Goal: Task Accomplishment & Management: Use online tool/utility

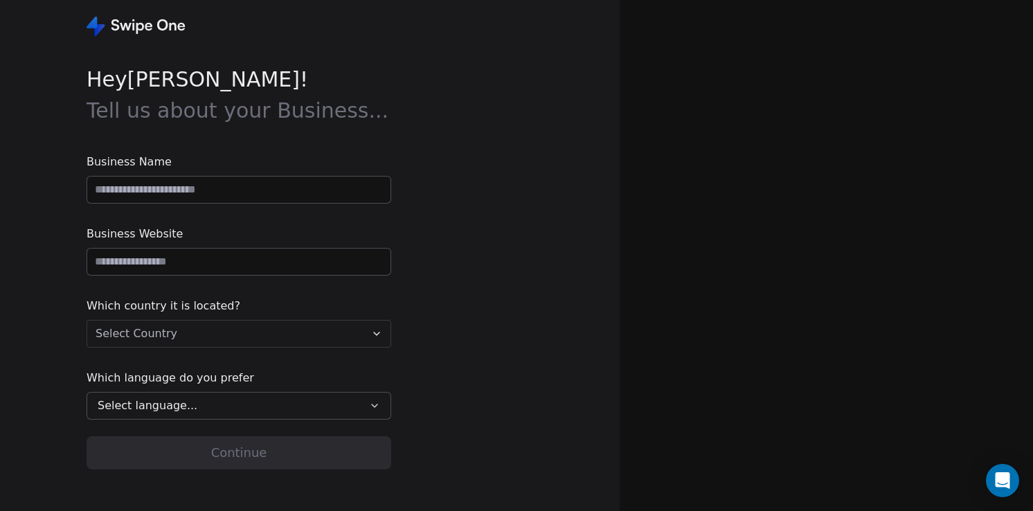
type input "**********"
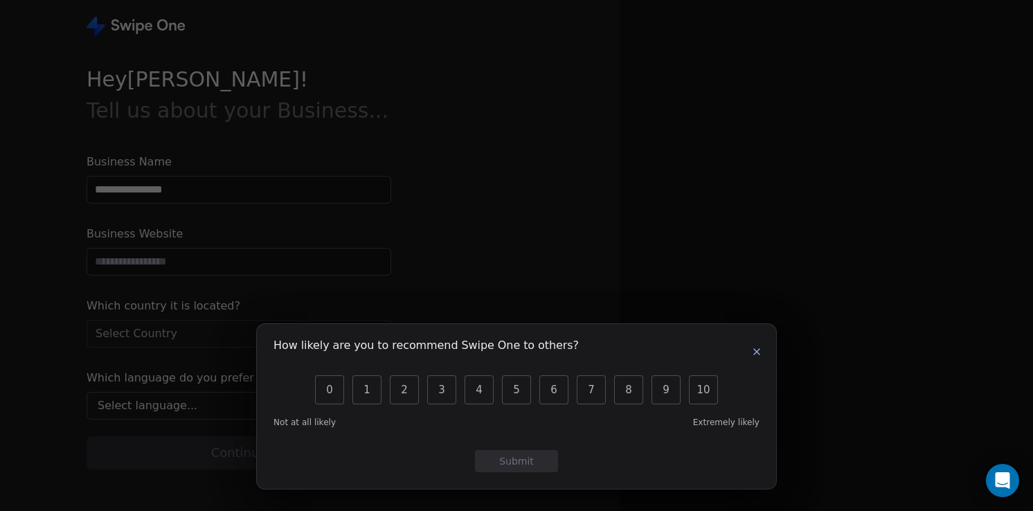
click at [762, 351] on button "button" at bounding box center [757, 351] width 17 height 17
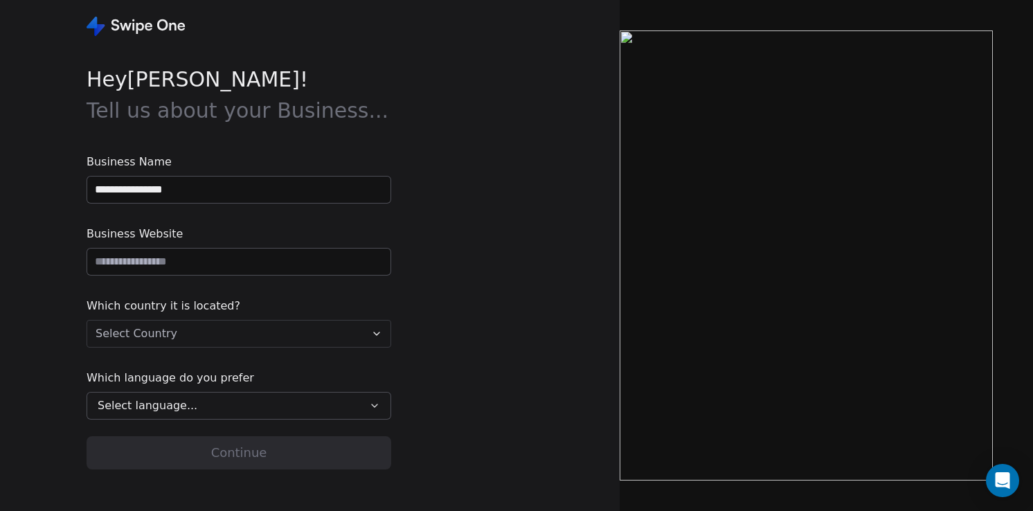
click at [359, 189] on input "**********" at bounding box center [238, 190] width 303 height 26
click at [371, 327] on html "**********" at bounding box center [516, 255] width 1033 height 511
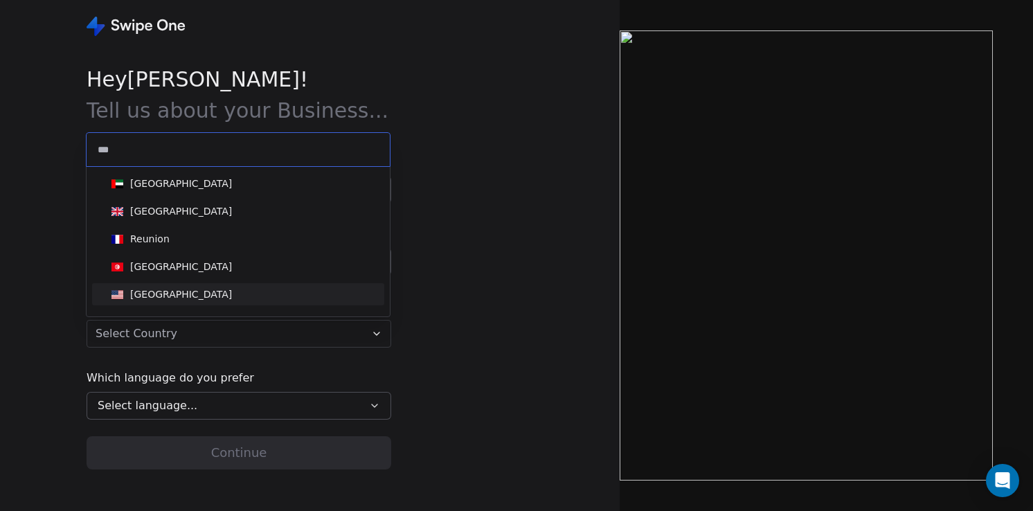
type input "***"
click at [300, 293] on div "United States" at bounding box center [238, 294] width 265 height 15
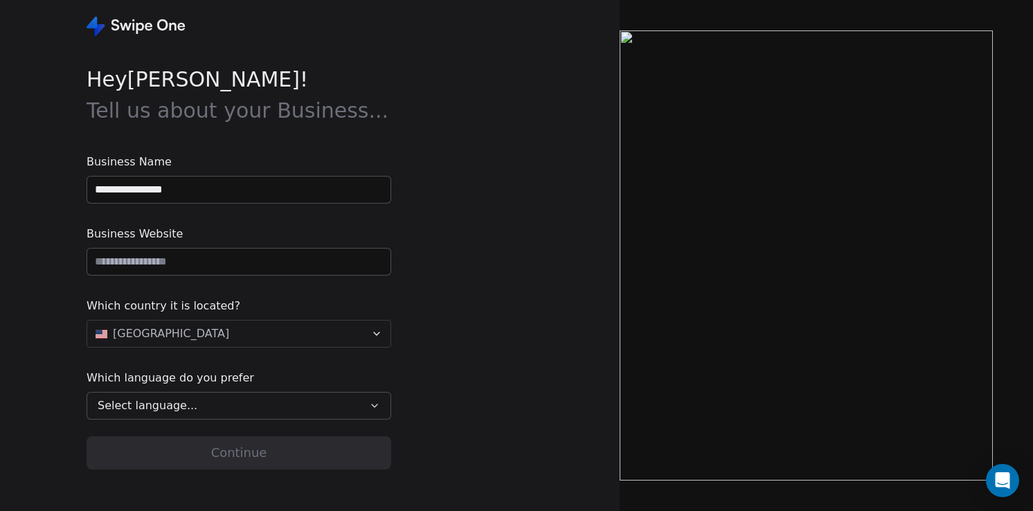
click at [373, 402] on icon "button" at bounding box center [374, 405] width 11 height 11
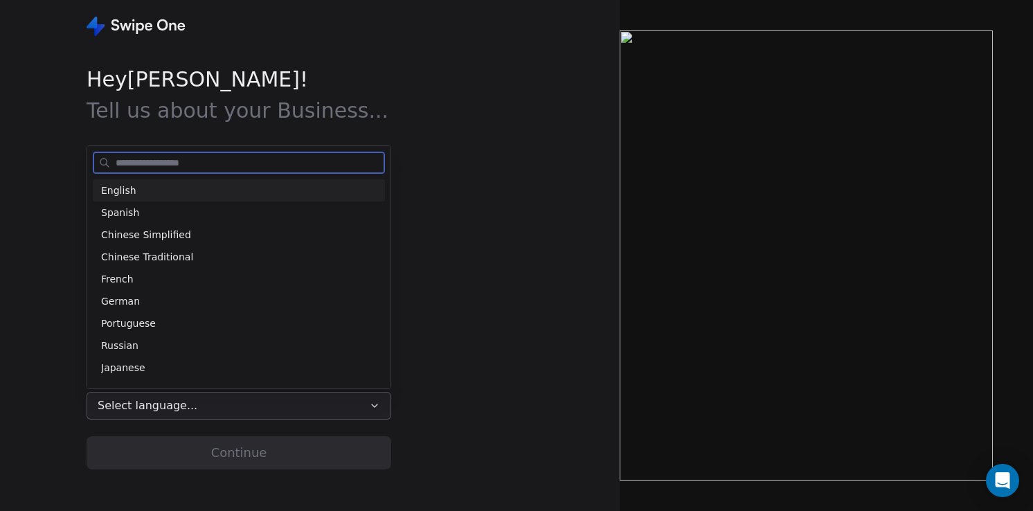
click at [339, 188] on div "English" at bounding box center [239, 191] width 276 height 15
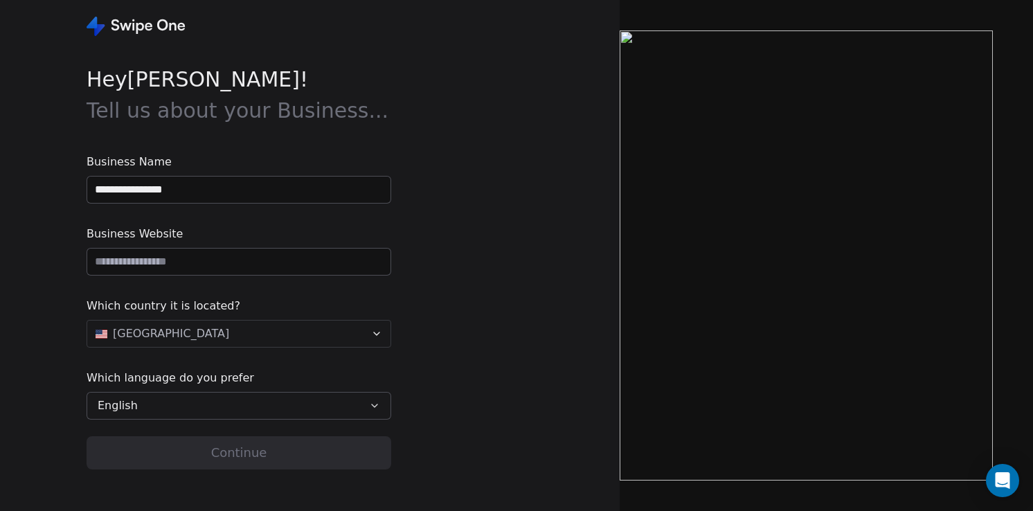
click at [338, 253] on input "url" at bounding box center [238, 262] width 303 height 26
type input "*"
click at [328, 192] on input "**********" at bounding box center [238, 190] width 303 height 26
drag, startPoint x: 328, startPoint y: 192, endPoint x: 91, endPoint y: 184, distance: 237.7
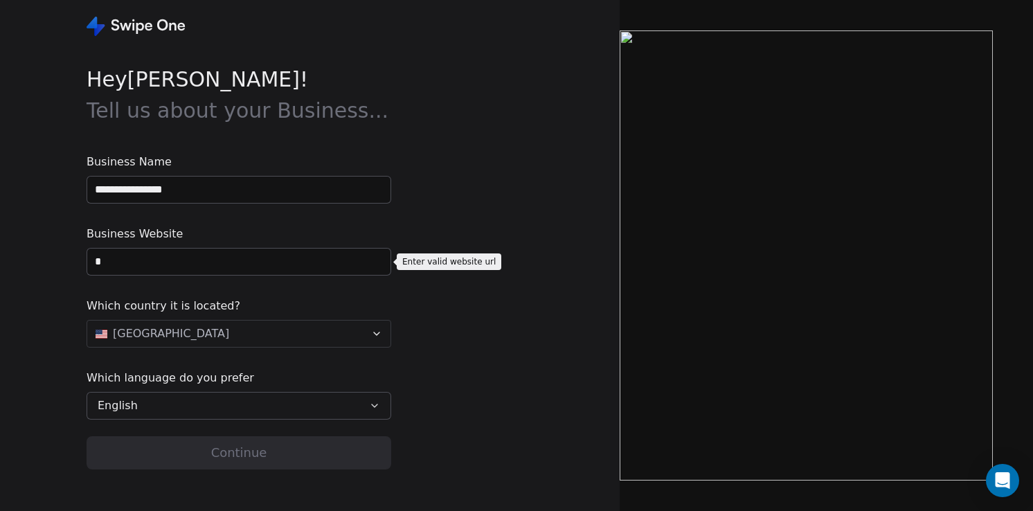
click at [91, 184] on input "**********" at bounding box center [238, 190] width 303 height 26
type input "***"
click at [126, 260] on input "*" at bounding box center [238, 262] width 303 height 26
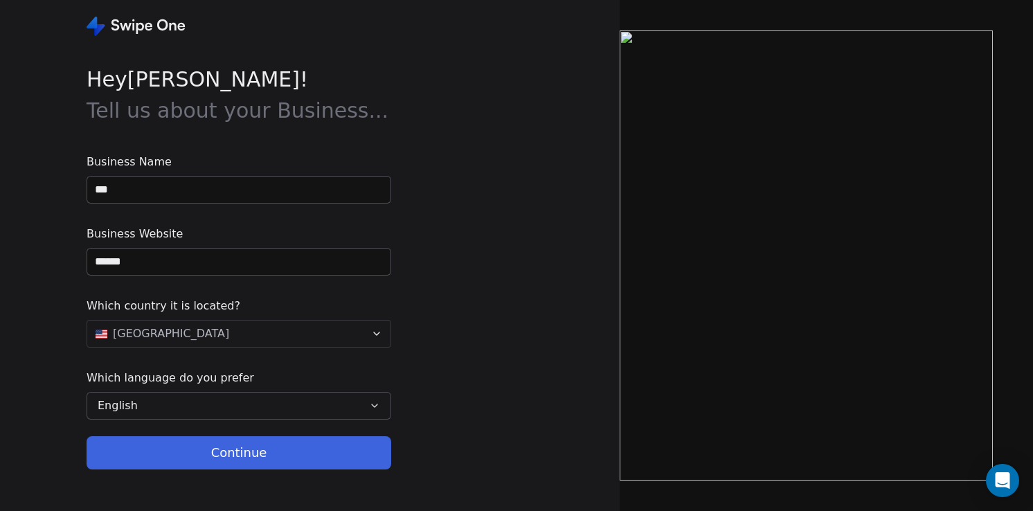
type input "******"
click at [236, 458] on button "Continue" at bounding box center [239, 452] width 305 height 33
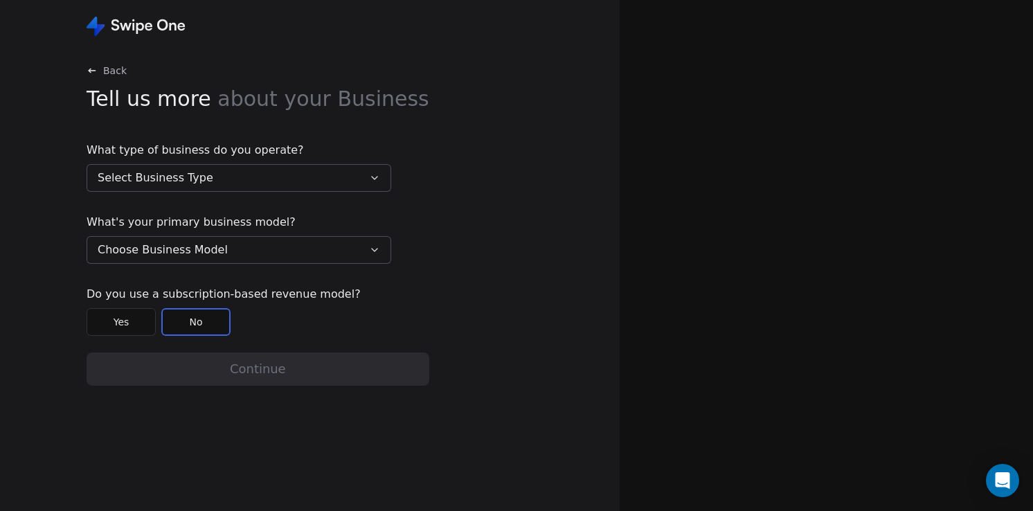
click at [268, 179] on button "Select Business Type" at bounding box center [239, 178] width 305 height 28
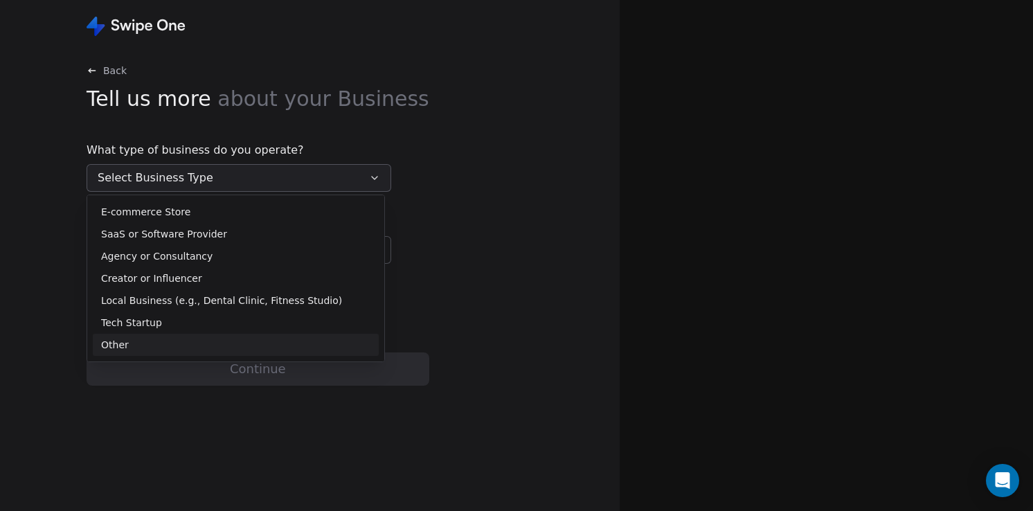
click at [295, 337] on div "Other" at bounding box center [236, 345] width 286 height 22
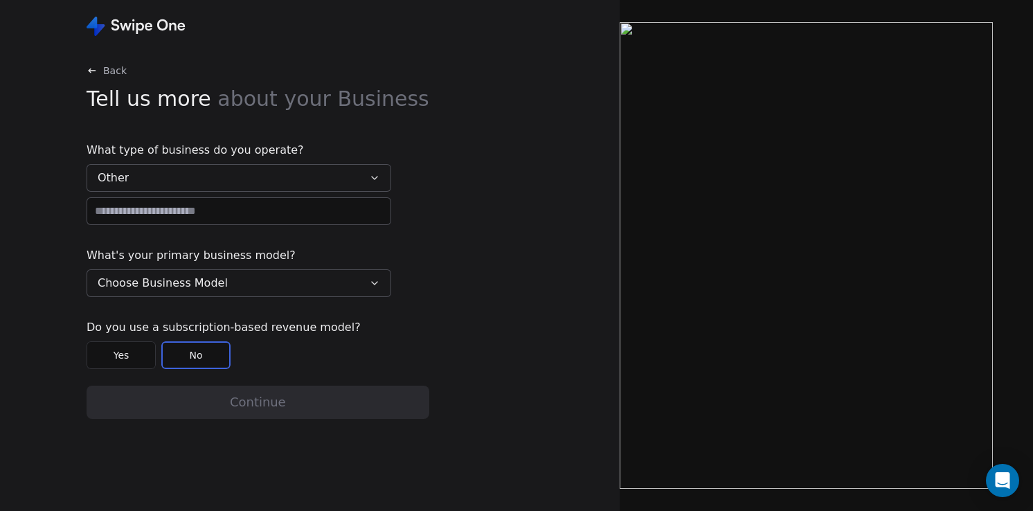
click at [301, 208] on input at bounding box center [238, 211] width 303 height 26
click at [341, 184] on button "Other" at bounding box center [239, 178] width 305 height 28
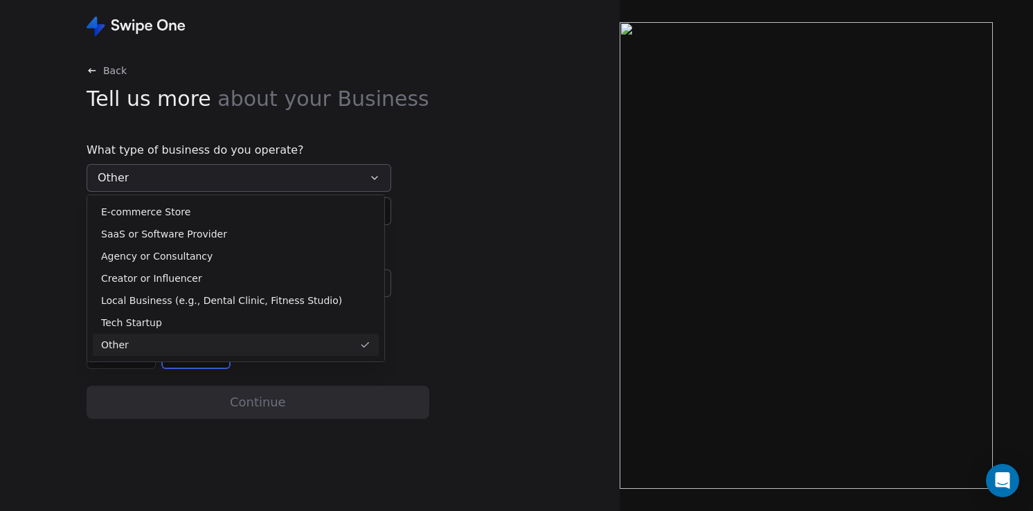
click at [238, 341] on div "Other" at bounding box center [227, 345] width 253 height 15
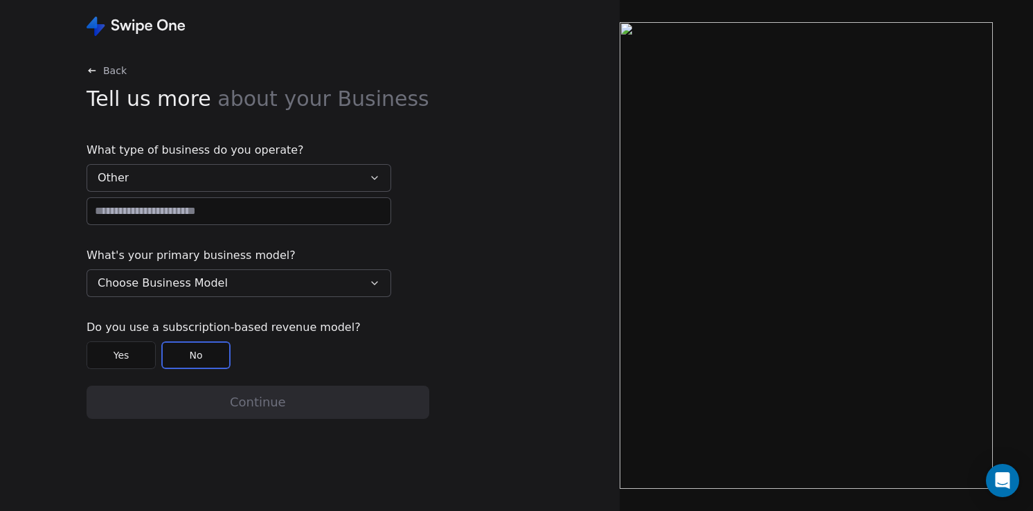
click at [204, 213] on input at bounding box center [238, 211] width 303 height 26
click at [235, 177] on button "Other" at bounding box center [239, 178] width 305 height 28
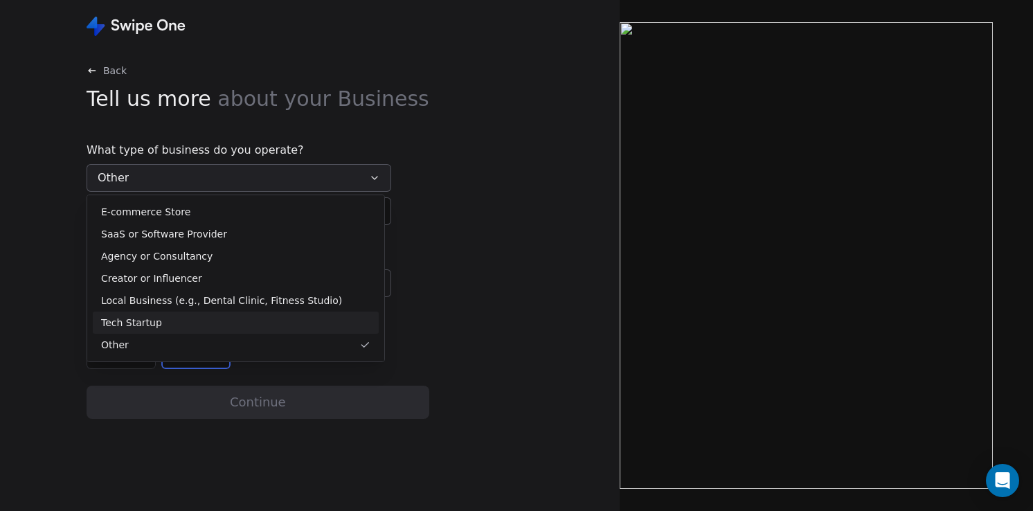
click at [219, 319] on div "Tech Startup" at bounding box center [235, 323] width 269 height 15
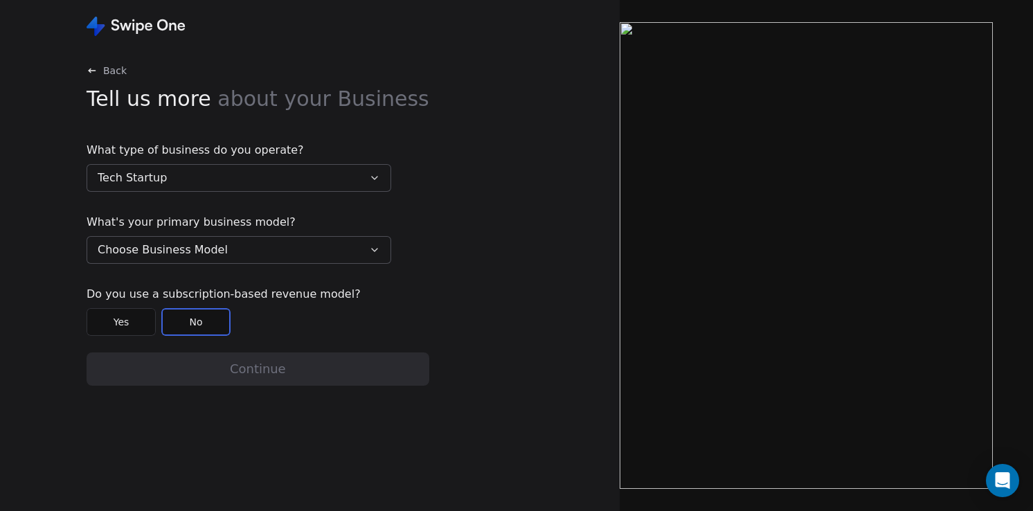
click at [220, 252] on button "Choose Business Model" at bounding box center [239, 250] width 305 height 28
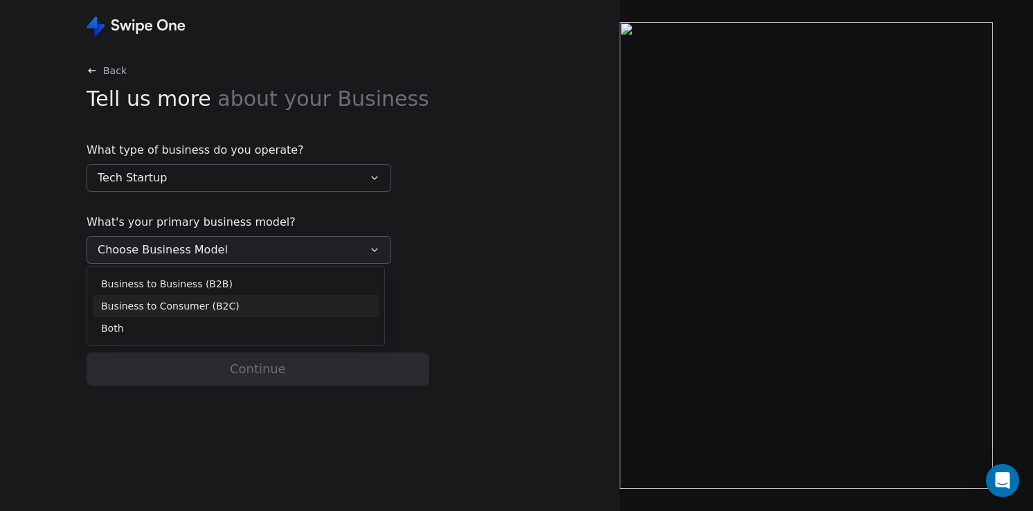
click at [216, 310] on span "Business to Consumer (B2C)" at bounding box center [170, 306] width 139 height 15
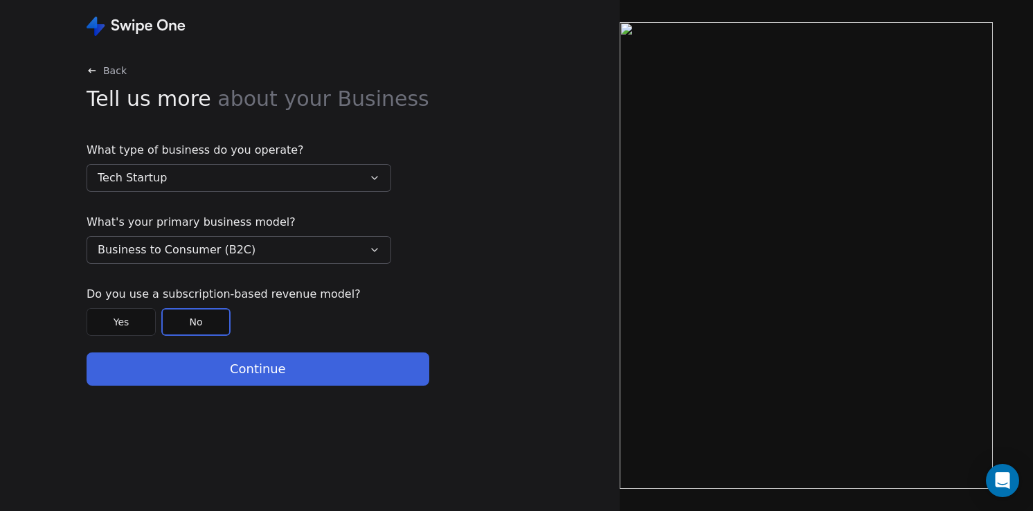
click at [279, 365] on button "Continue" at bounding box center [258, 368] width 343 height 33
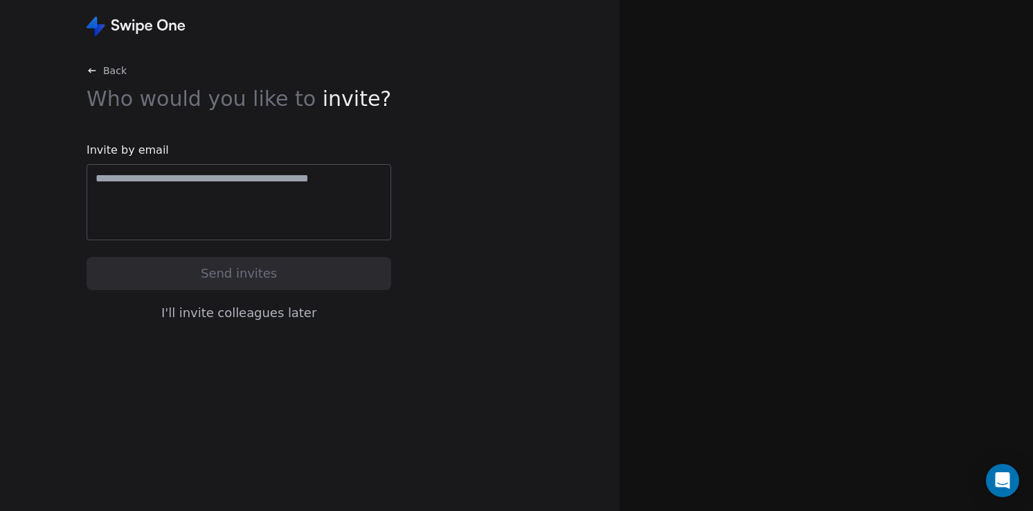
click at [267, 323] on button "I'll invite colleagues later" at bounding box center [239, 312] width 305 height 29
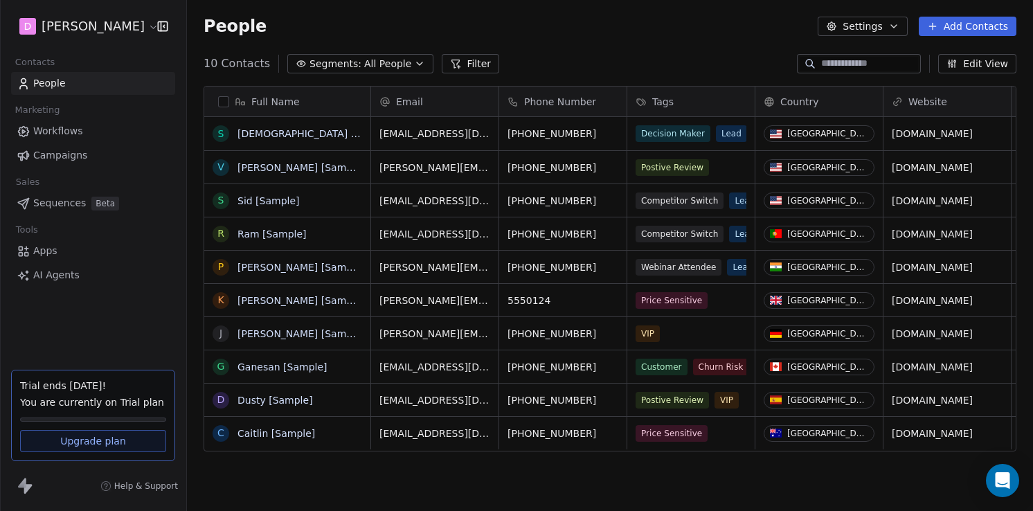
scroll to position [449, 846]
click at [311, 135] on link "Swami [Sample]" at bounding box center [316, 133] width 157 height 11
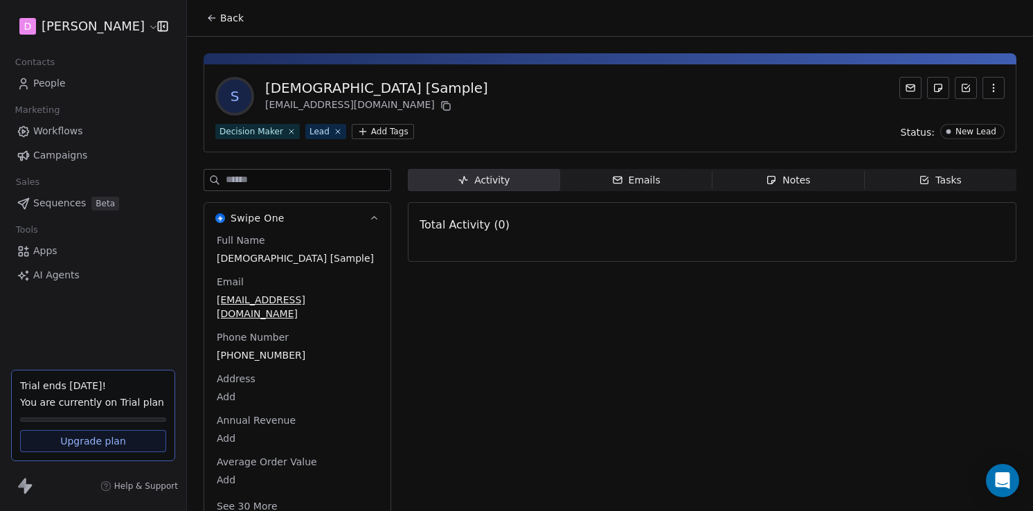
scroll to position [6, 0]
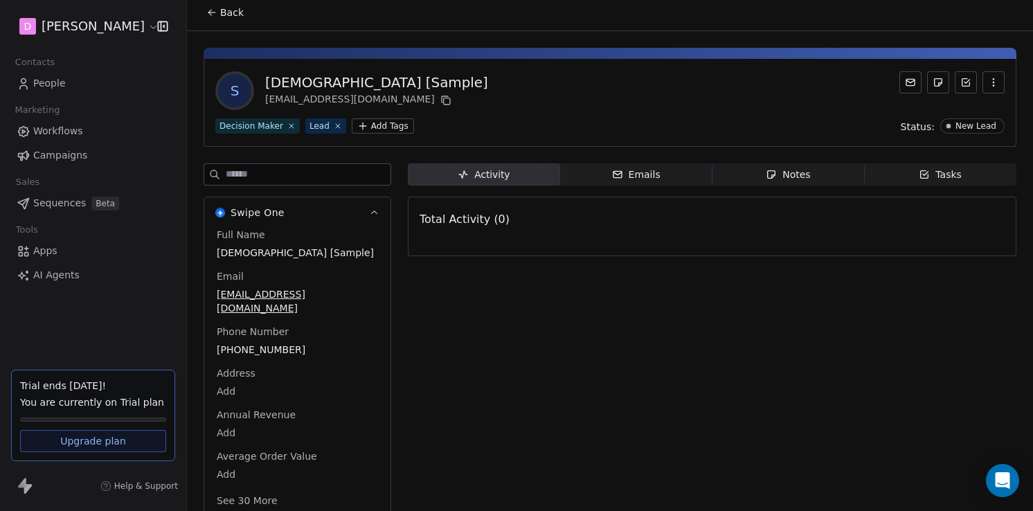
click at [49, 249] on span "Apps" at bounding box center [45, 251] width 24 height 15
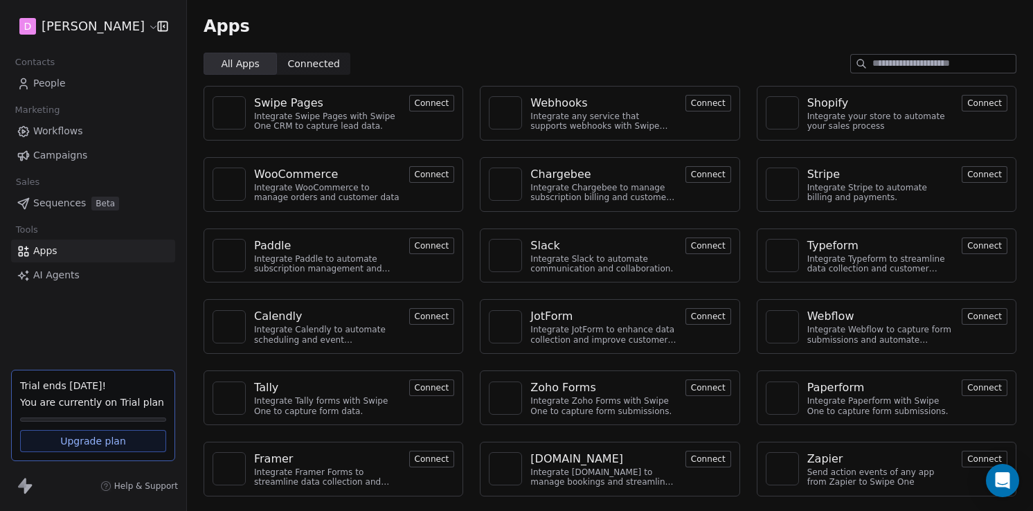
click at [96, 280] on link "AI Agents" at bounding box center [93, 275] width 164 height 23
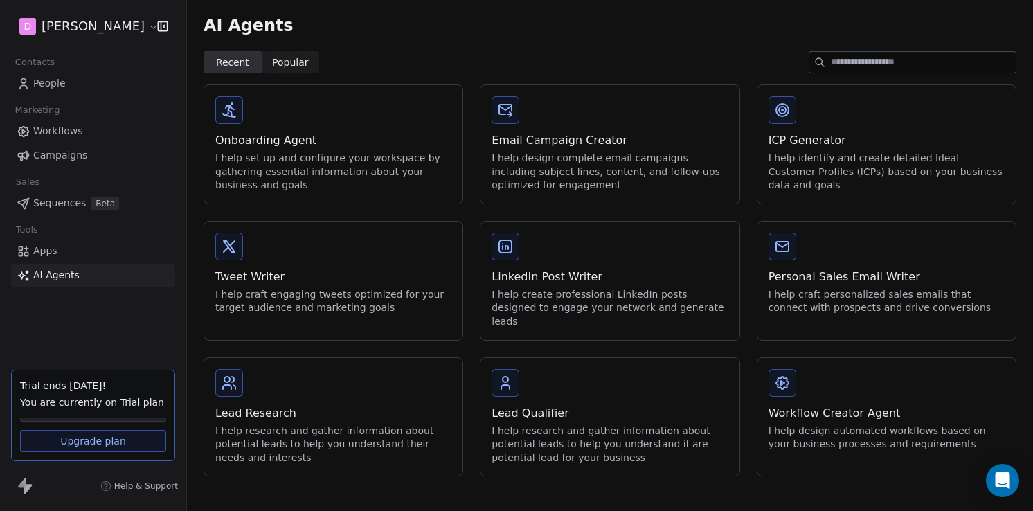
click at [66, 204] on span "Sequences" at bounding box center [59, 203] width 53 height 15
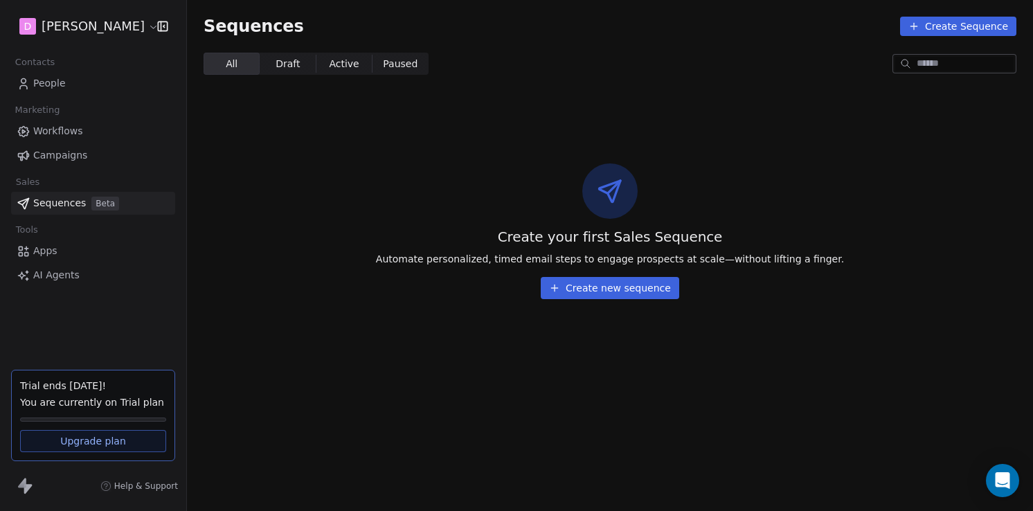
click at [67, 154] on span "Campaigns" at bounding box center [60, 155] width 54 height 15
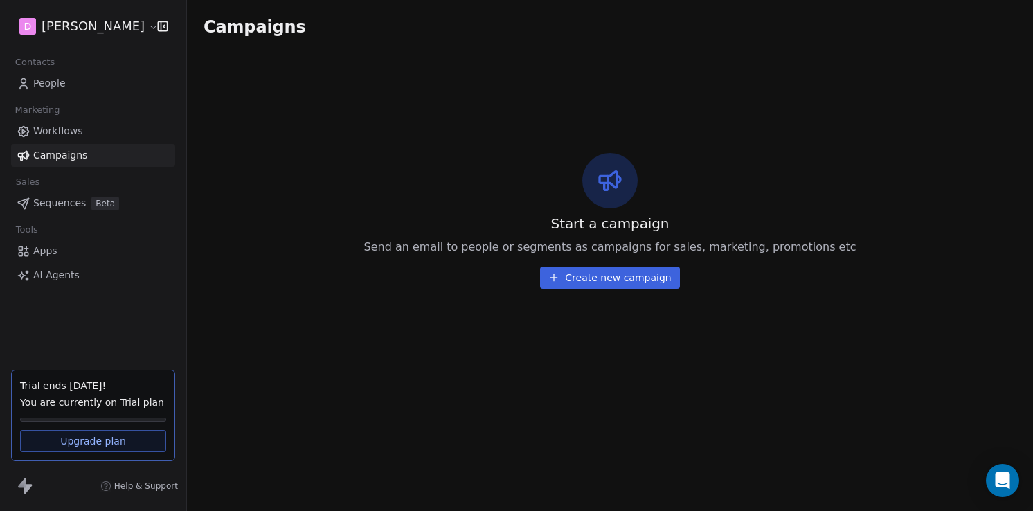
click at [63, 130] on span "Workflows" at bounding box center [58, 131] width 50 height 15
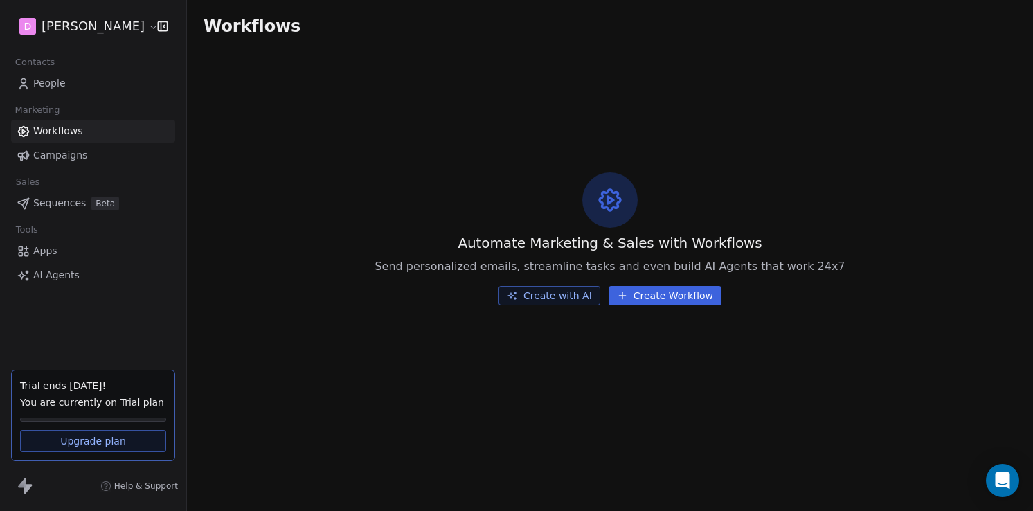
click at [56, 251] on span "Apps" at bounding box center [45, 251] width 24 height 15
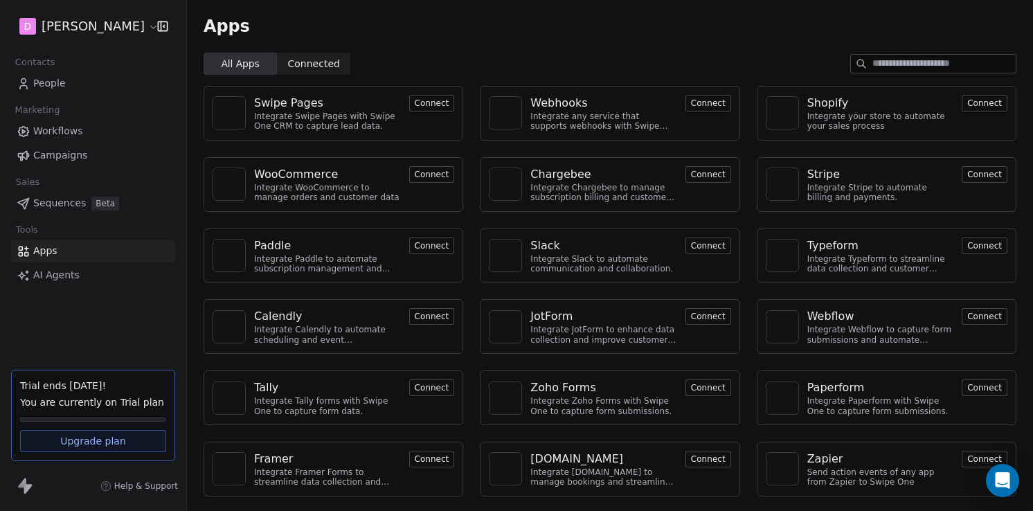
click at [129, 486] on span "Help & Support" at bounding box center [146, 486] width 64 height 11
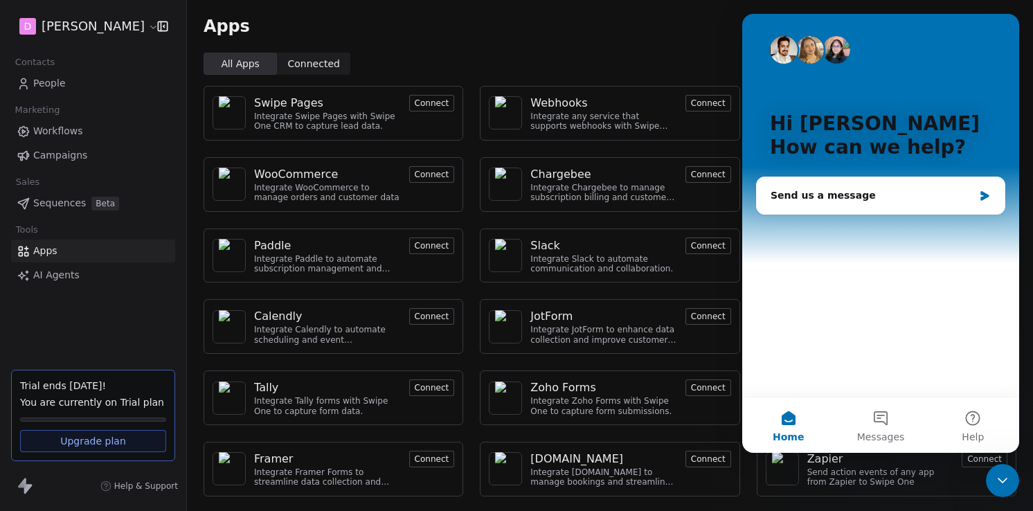
click at [666, 43] on div "Apps" at bounding box center [610, 26] width 846 height 53
click at [1001, 477] on icon "Close Intercom Messenger" at bounding box center [1002, 480] width 17 height 17
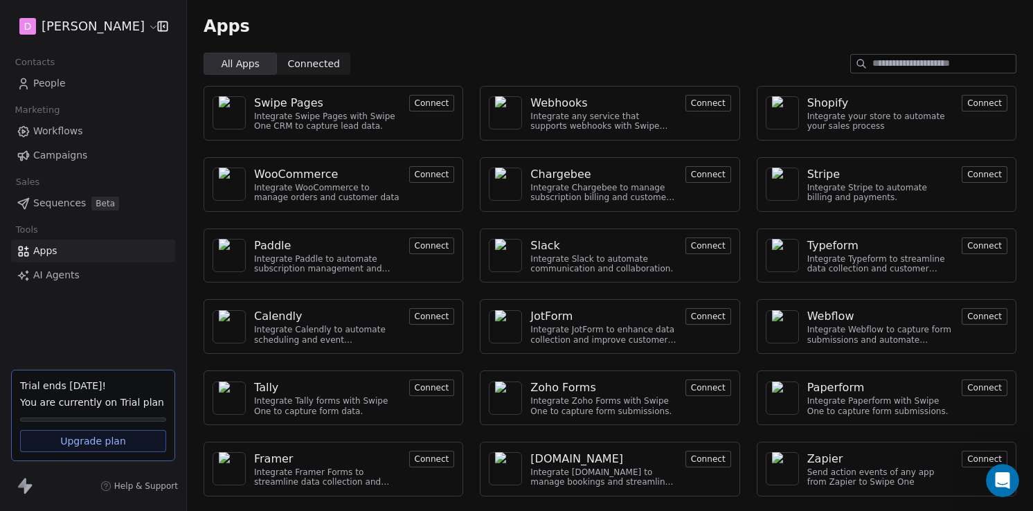
click at [73, 27] on html "D Ted Contacts People Marketing Workflows Campaigns Sales Sequences Beta Tools …" at bounding box center [516, 255] width 1033 height 511
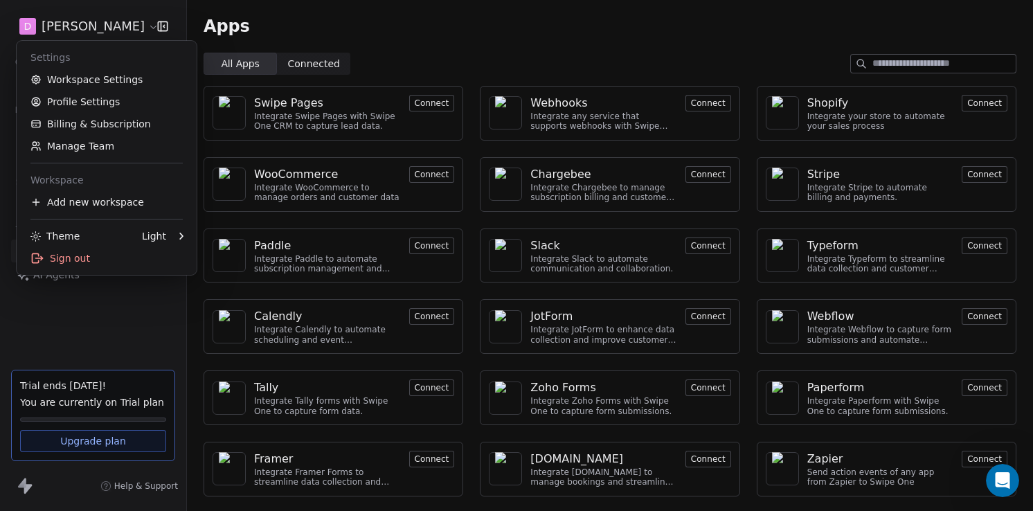
click at [165, 24] on html "D Ted Contacts People Marketing Workflows Campaigns Sales Sequences Beta Tools …" at bounding box center [516, 255] width 1033 height 511
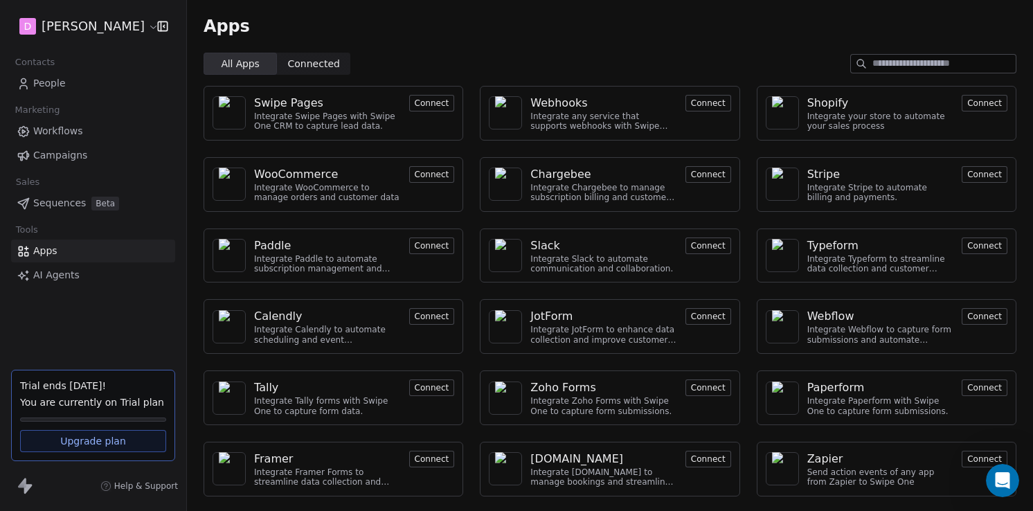
click at [165, 24] on icon "button" at bounding box center [163, 26] width 14 height 14
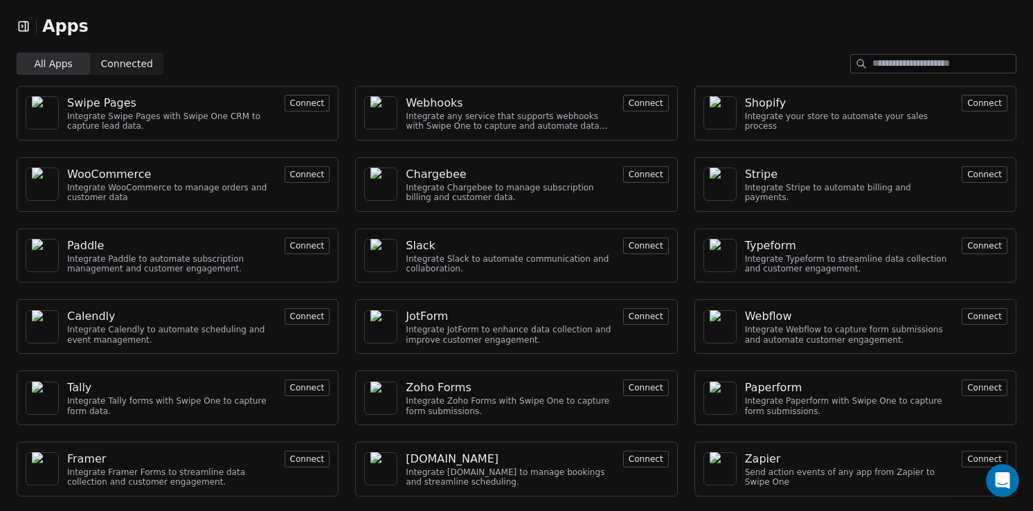
click at [24, 21] on icon "button" at bounding box center [23, 25] width 9 height 9
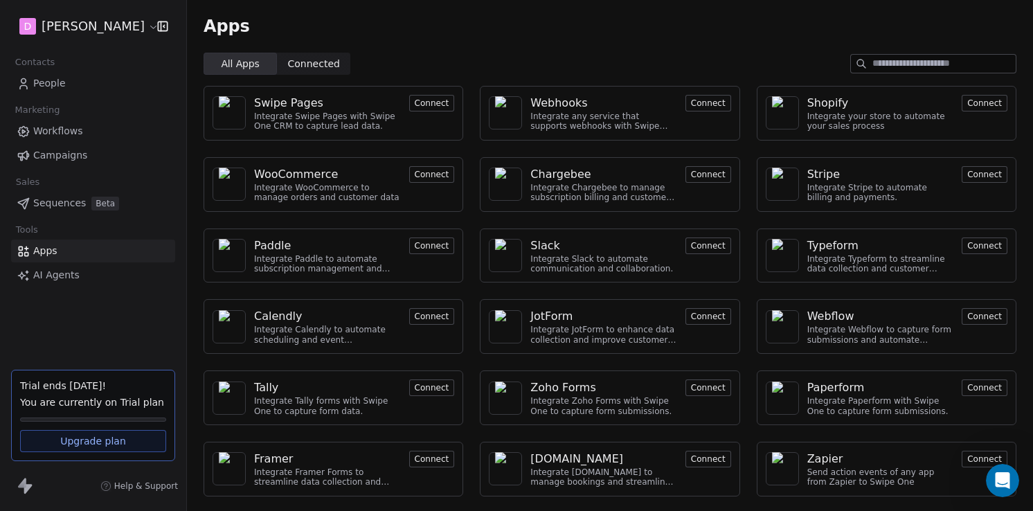
click at [84, 89] on link "People" at bounding box center [93, 83] width 164 height 23
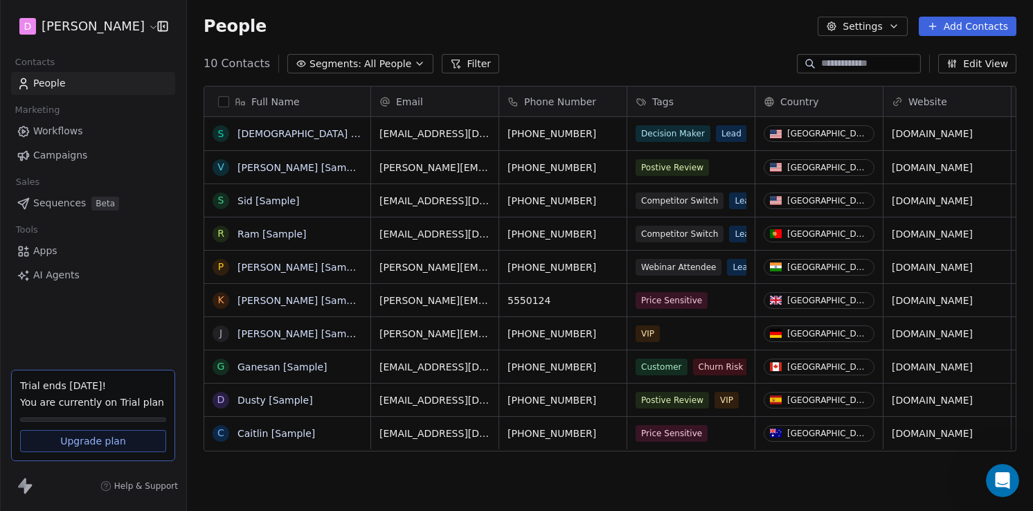
scroll to position [449, 846]
click at [416, 62] on button "Segments: All People" at bounding box center [360, 63] width 146 height 19
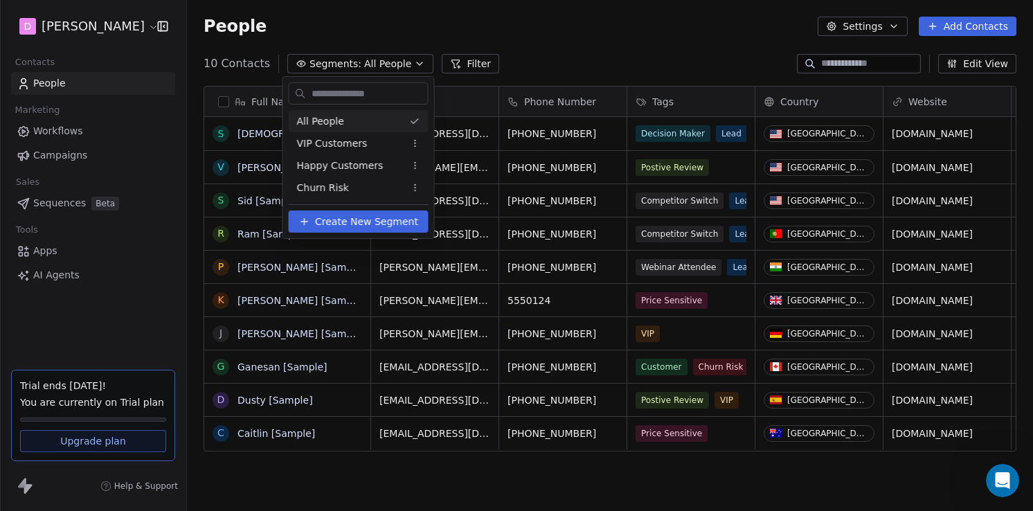
click at [416, 62] on html "D Ted Contacts People Marketing Workflows Campaigns Sales Sequences Beta Tools …" at bounding box center [516, 255] width 1033 height 511
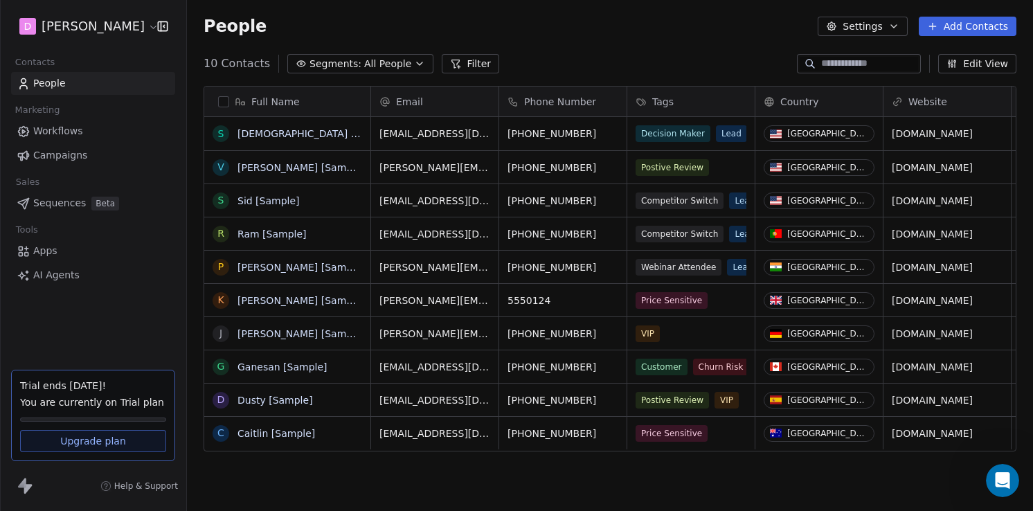
click at [891, 29] on icon "button" at bounding box center [893, 26] width 11 height 11
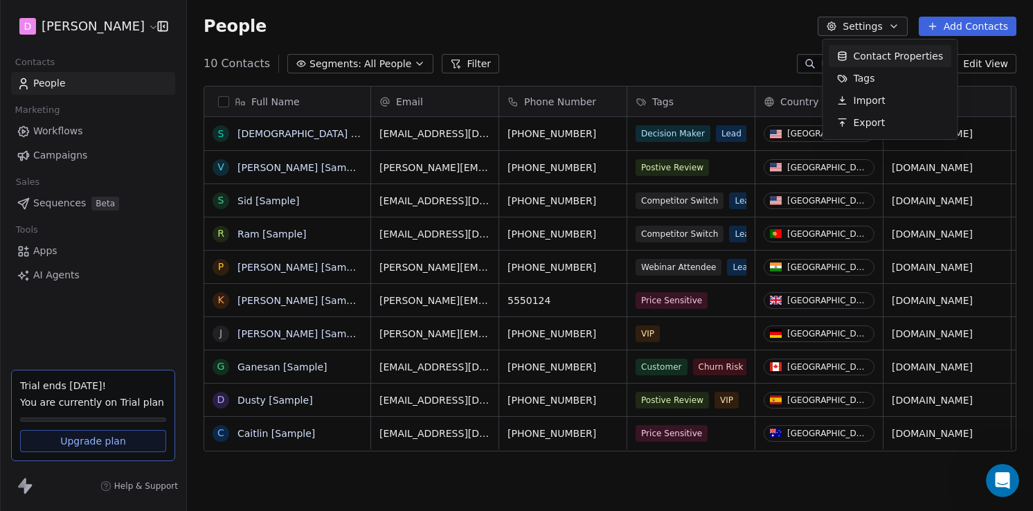
click at [884, 57] on span "Contact Properties" at bounding box center [899, 56] width 90 height 15
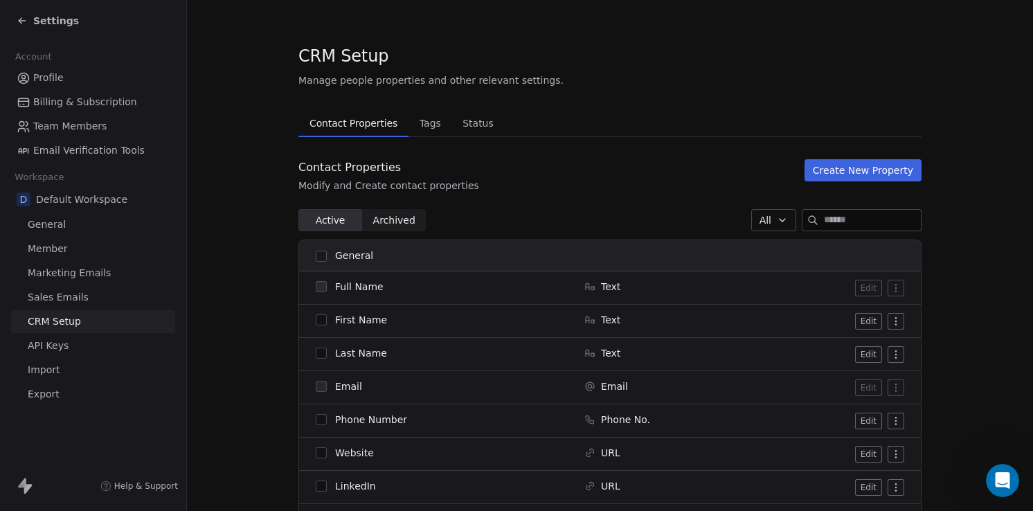
click at [58, 339] on span "API Keys" at bounding box center [48, 346] width 41 height 15
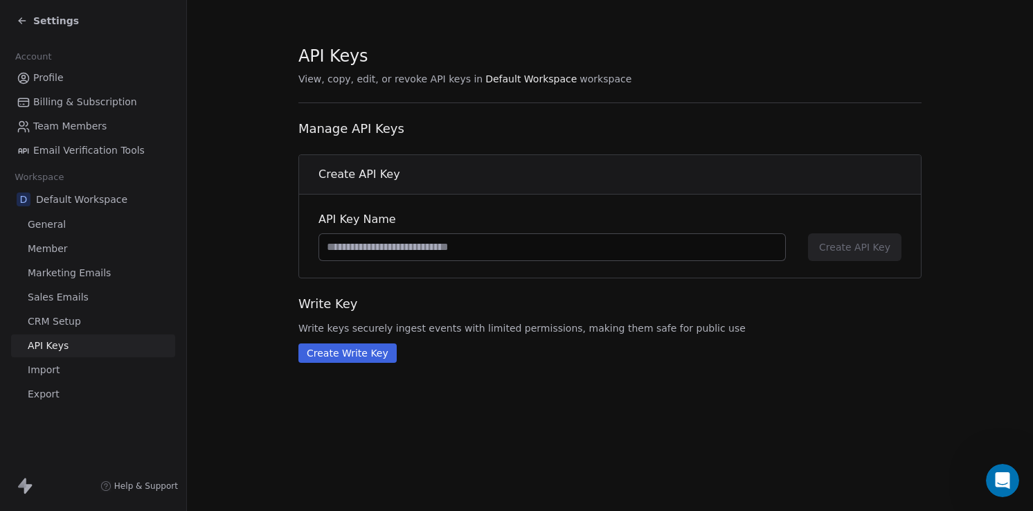
click at [54, 372] on span "Import" at bounding box center [44, 370] width 32 height 15
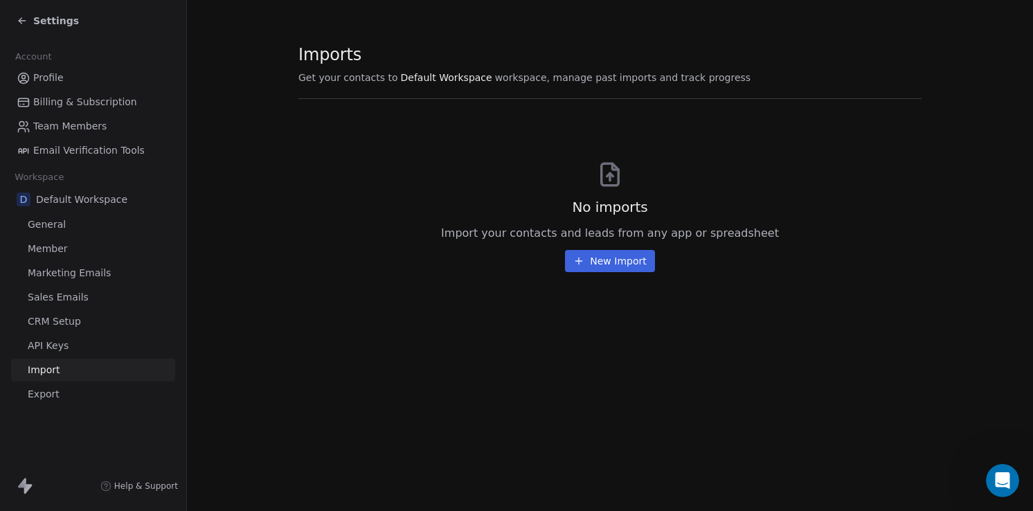
click at [57, 394] on span "Export" at bounding box center [44, 394] width 32 height 15
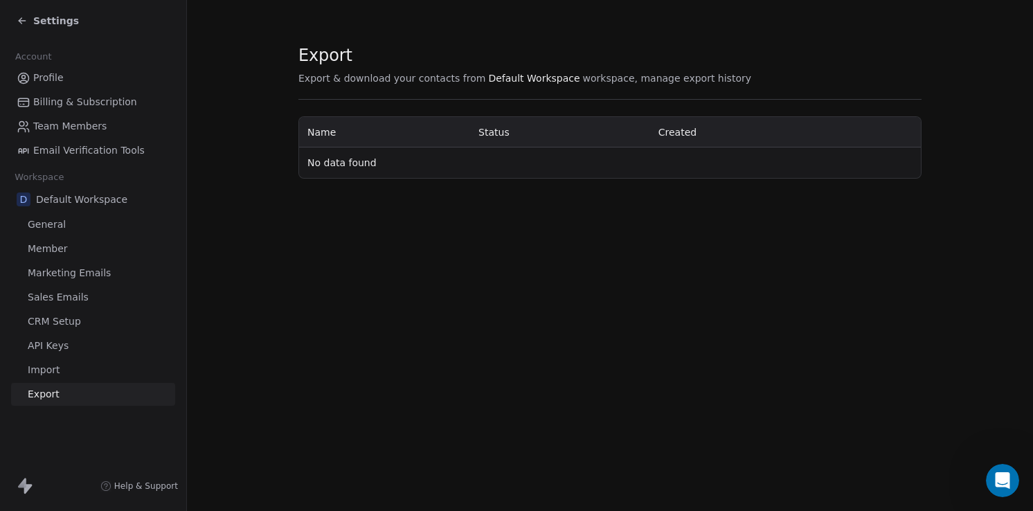
click at [55, 77] on span "Profile" at bounding box center [48, 78] width 30 height 15
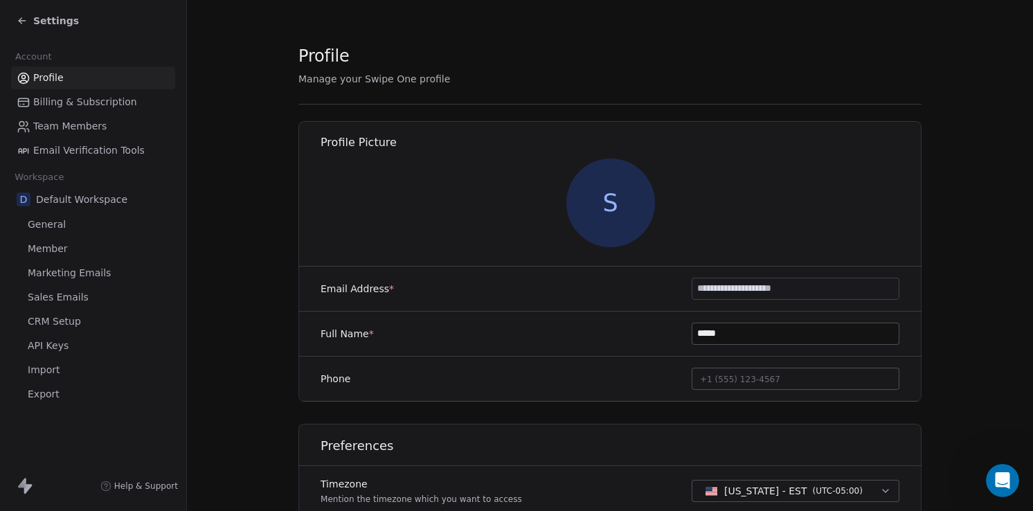
click at [75, 101] on span "Billing & Subscription" at bounding box center [85, 102] width 104 height 15
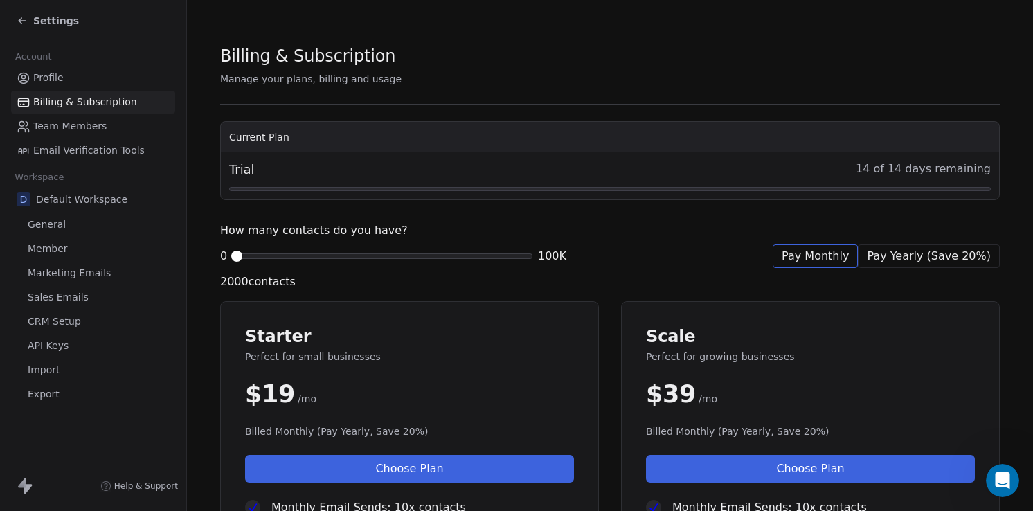
click at [61, 19] on span "Settings" at bounding box center [56, 21] width 46 height 14
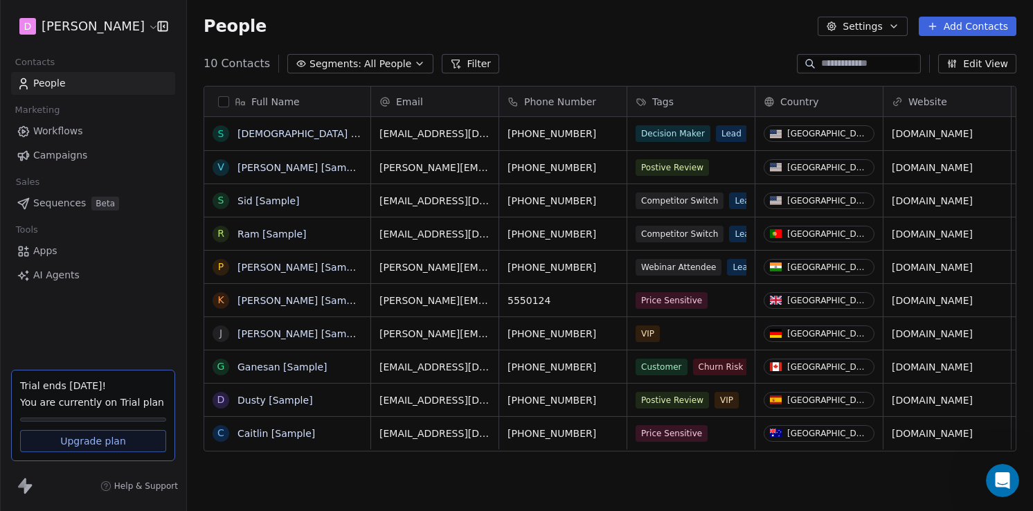
scroll to position [449, 846]
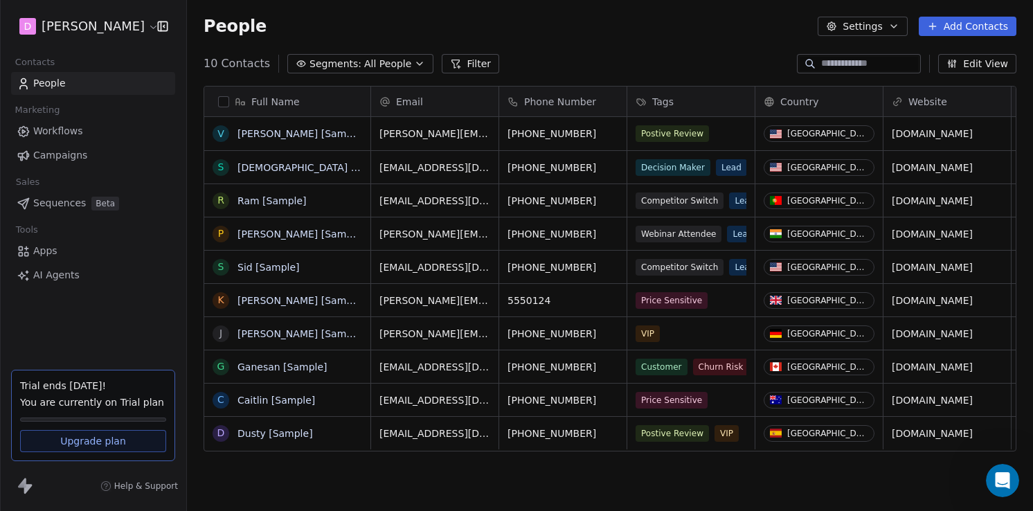
click at [75, 447] on span "Upgrade plan" at bounding box center [93, 441] width 66 height 14
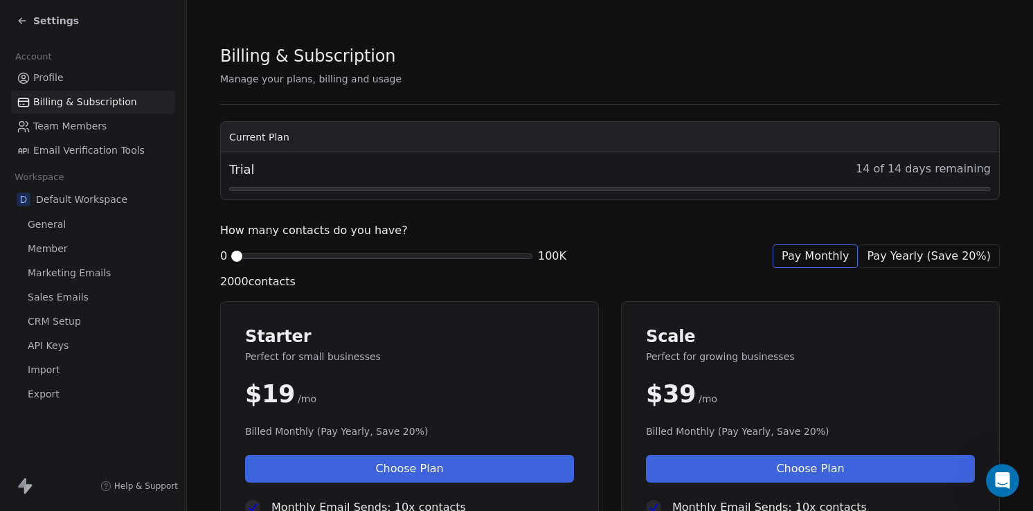
click at [50, 22] on span "Settings" at bounding box center [56, 21] width 46 height 14
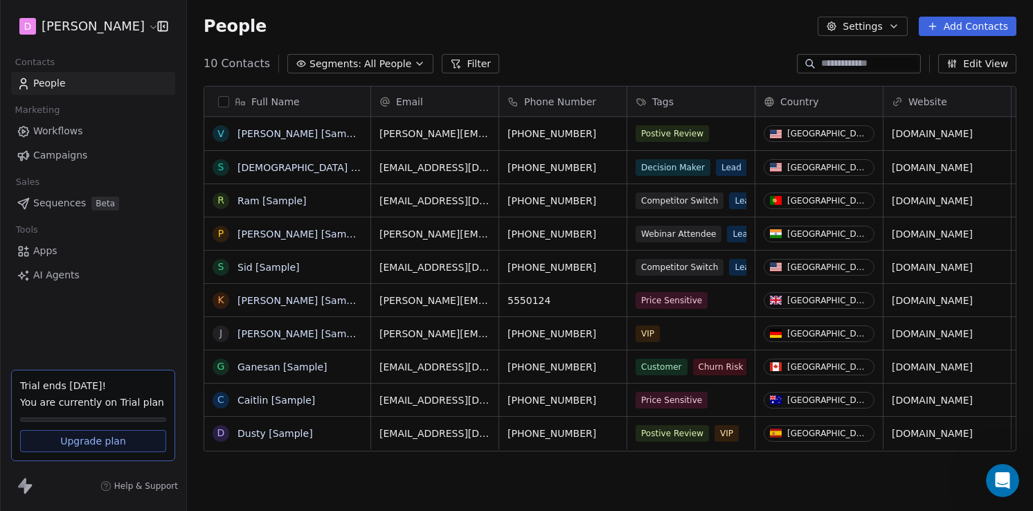
scroll to position [449, 846]
click at [351, 69] on span "Segments:" at bounding box center [336, 64] width 52 height 15
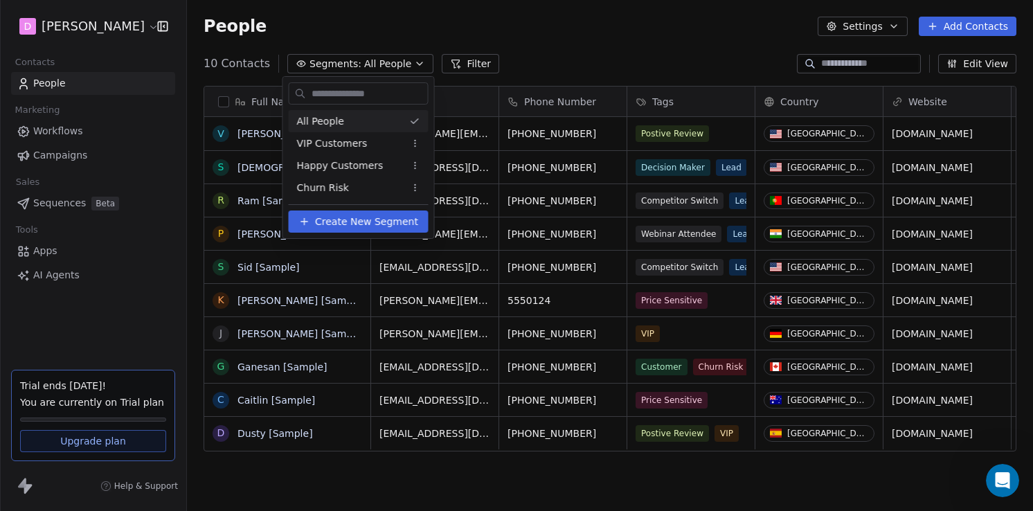
click at [560, 47] on html "D Ted Contacts People Marketing Workflows Campaigns Sales Sequences Beta Tools …" at bounding box center [516, 255] width 1033 height 511
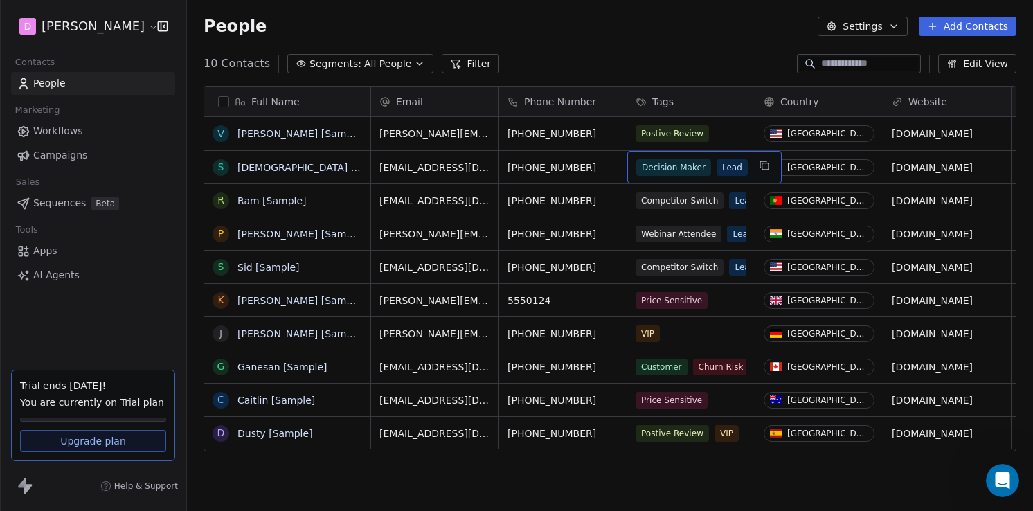
click at [690, 173] on span "Decision Maker" at bounding box center [673, 167] width 75 height 17
click at [719, 52] on html "D Ted Contacts People Marketing Workflows Campaigns Sales Sequences Beta Tools …" at bounding box center [516, 255] width 1033 height 511
click at [978, 63] on button "Edit View" at bounding box center [977, 63] width 78 height 19
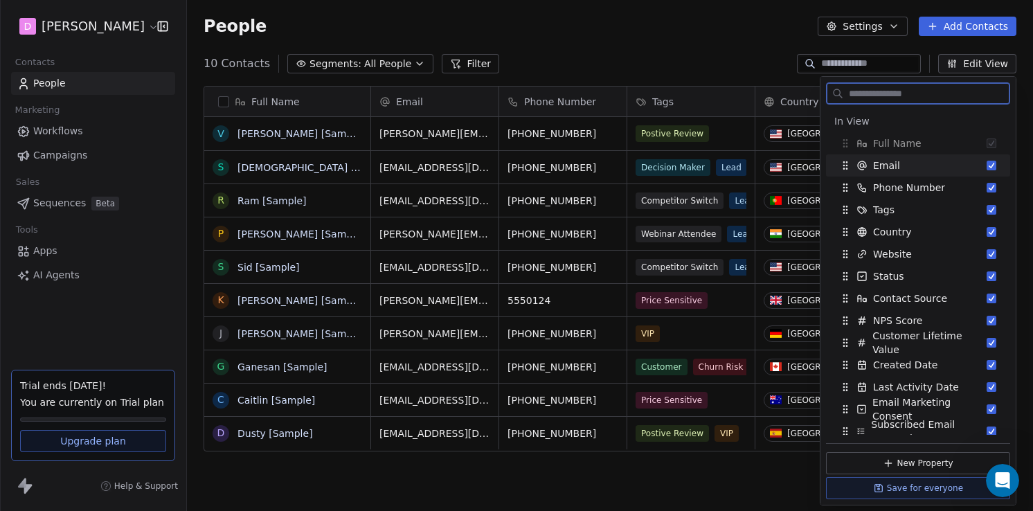
click at [936, 168] on div "Email" at bounding box center [918, 165] width 173 height 22
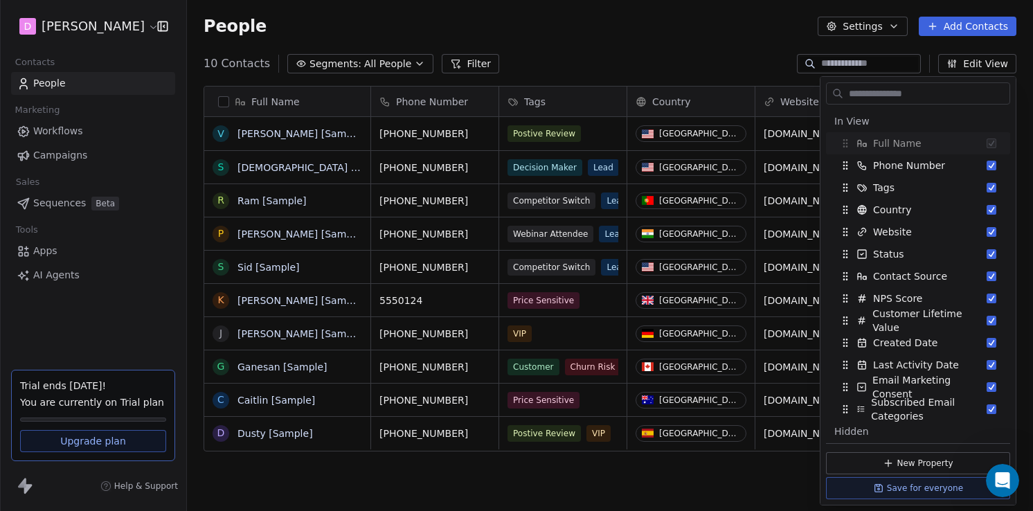
click at [707, 54] on div "10 Contacts Segments: All People Filter Edit View" at bounding box center [610, 64] width 846 height 22
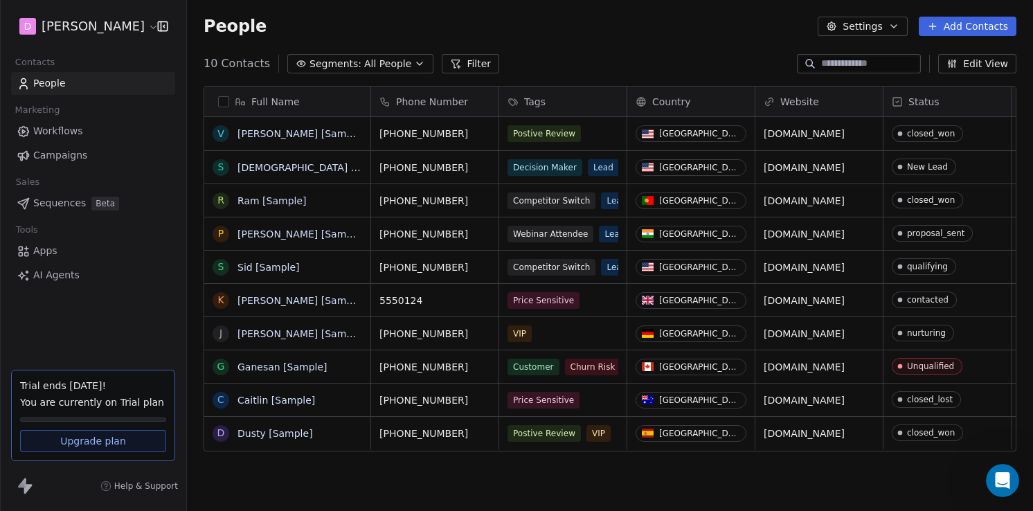
click at [994, 64] on button "Edit View" at bounding box center [977, 63] width 78 height 19
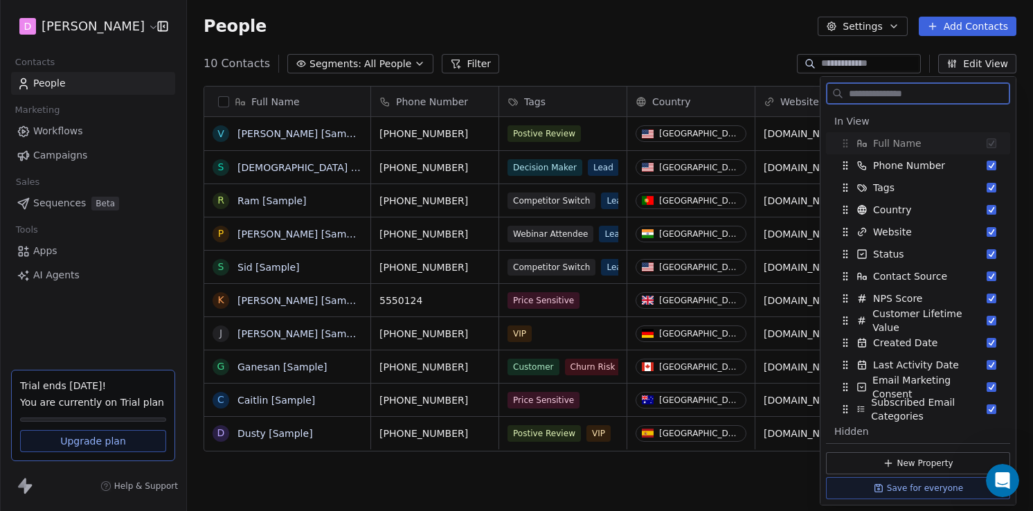
click at [907, 143] on span "Full Name" at bounding box center [897, 143] width 48 height 14
click at [898, 143] on span "Full Name" at bounding box center [897, 143] width 48 height 14
click at [731, 53] on div "10 Contacts Segments: All People Filter Edit View" at bounding box center [610, 64] width 846 height 22
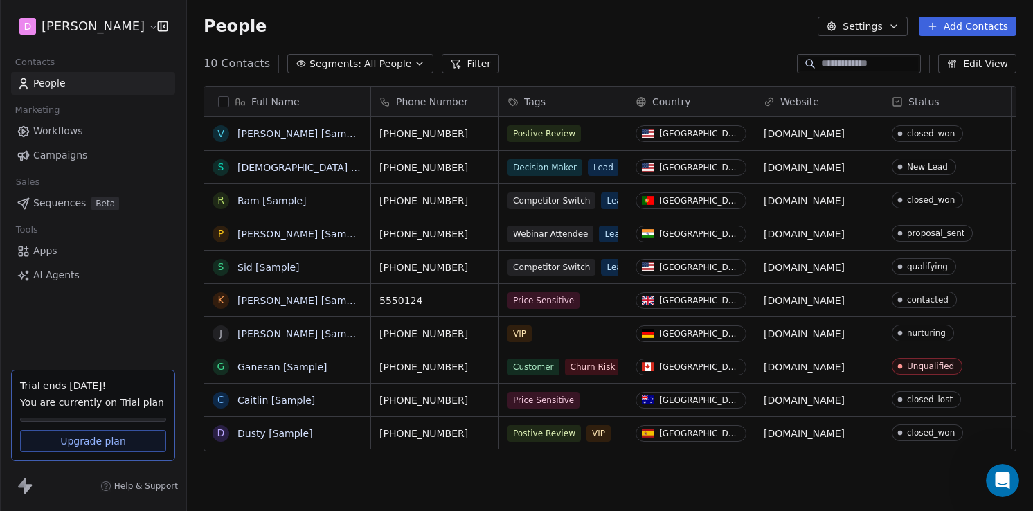
click at [280, 97] on span "Full Name" at bounding box center [275, 102] width 48 height 14
click at [276, 100] on html "D Ted Contacts People Marketing Workflows Campaigns Sales Sequences Beta Tools …" at bounding box center [516, 255] width 1033 height 511
click at [469, 55] on button "Filter" at bounding box center [470, 63] width 57 height 19
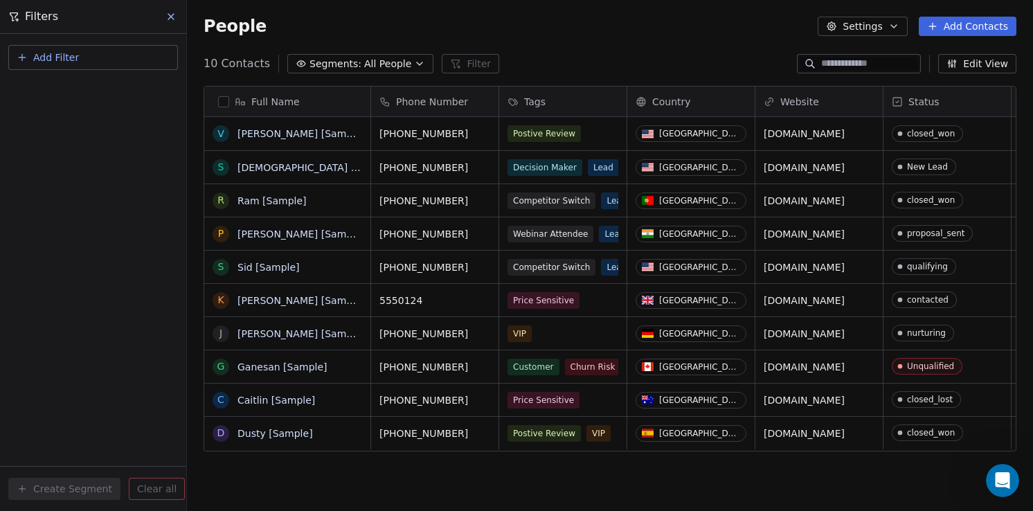
click at [560, 55] on div "10 Contacts Segments: All People Filter Edit View" at bounding box center [610, 64] width 846 height 22
click at [987, 66] on button "Edit View" at bounding box center [977, 63] width 78 height 19
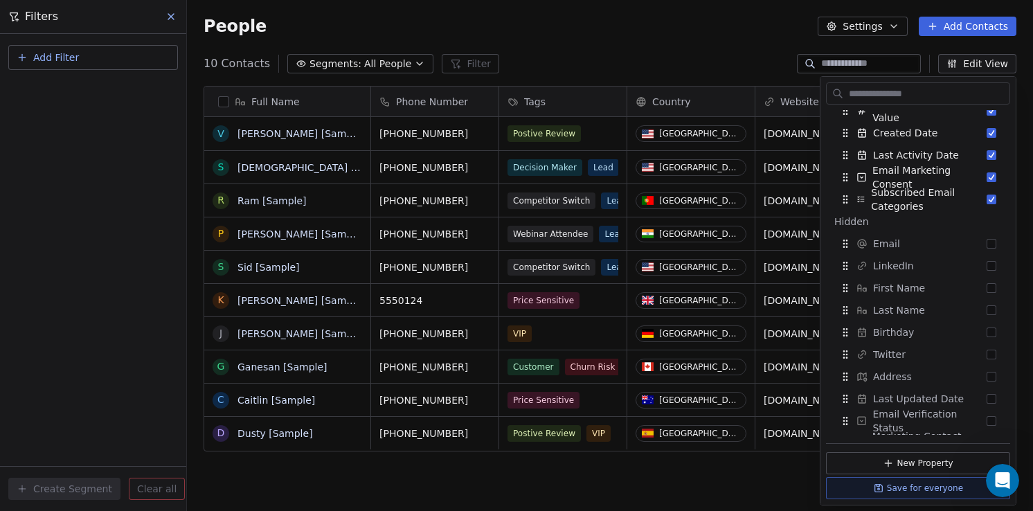
scroll to position [229, 0]
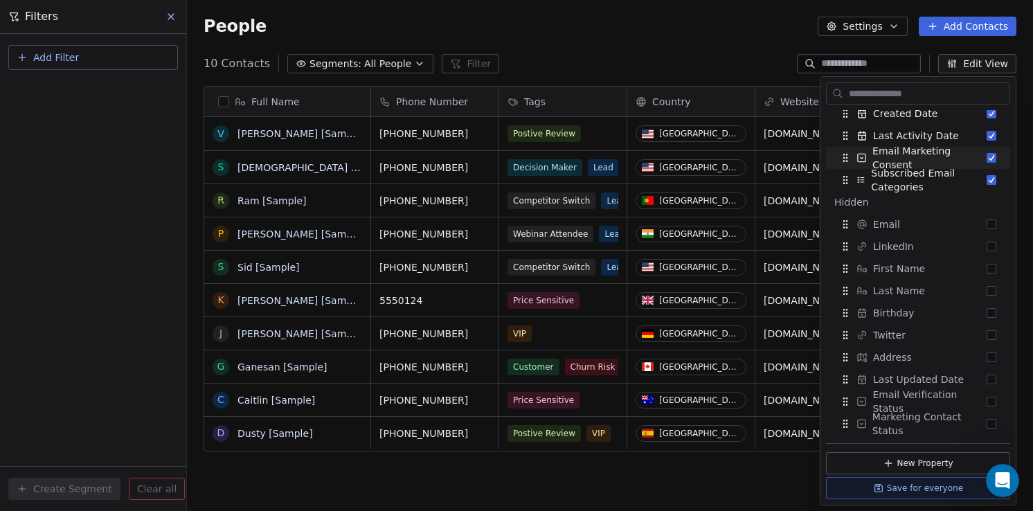
click at [672, 44] on div "People Settings Add Contacts" at bounding box center [610, 26] width 846 height 53
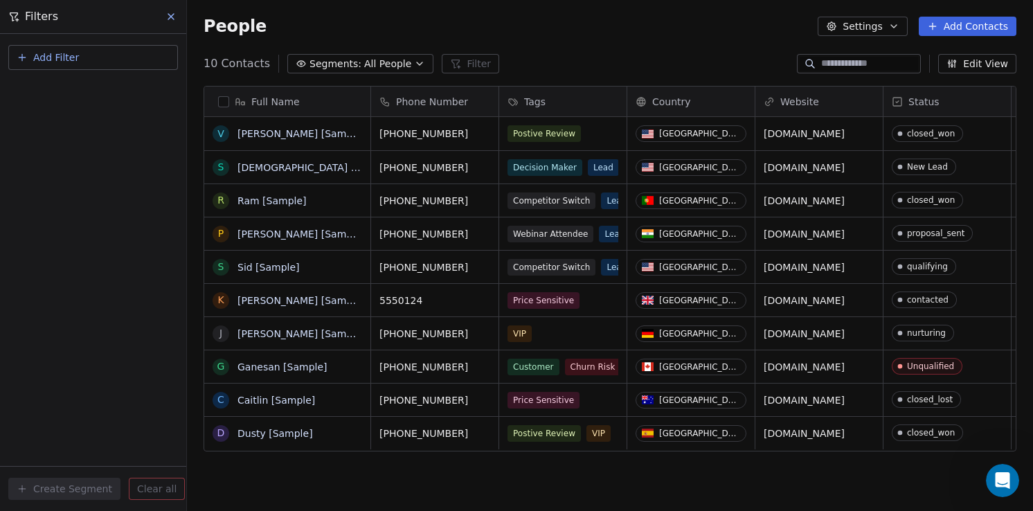
click at [172, 17] on icon at bounding box center [171, 16] width 11 height 11
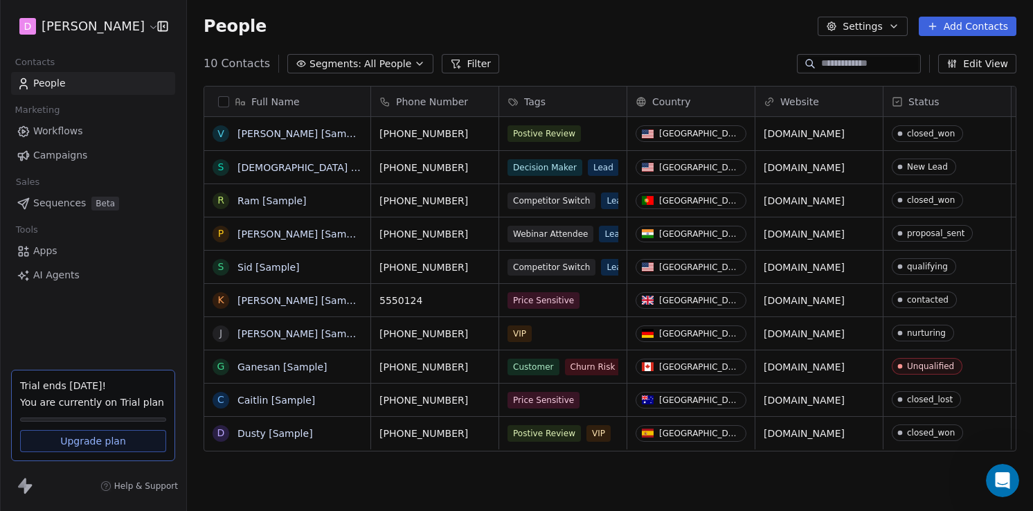
click at [72, 133] on span "Workflows" at bounding box center [58, 131] width 50 height 15
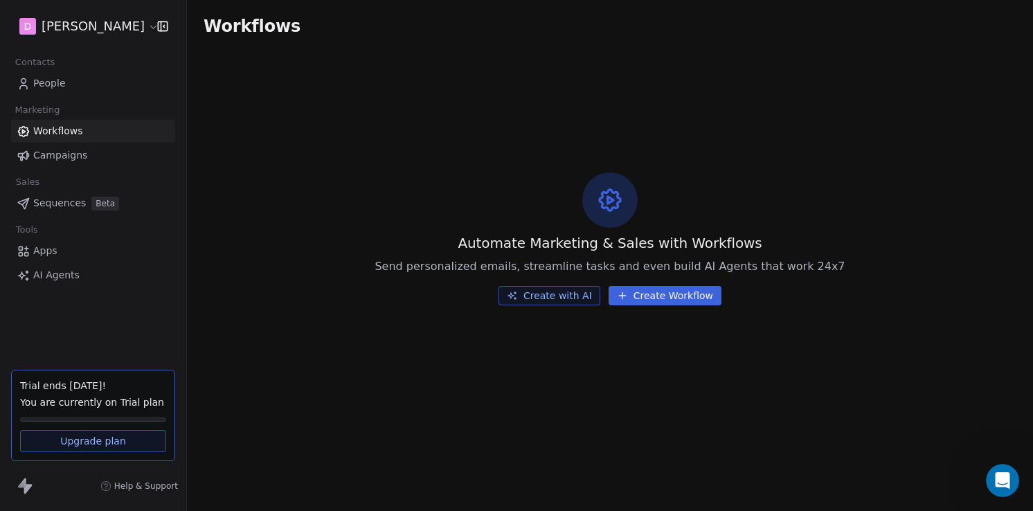
click at [69, 82] on link "People" at bounding box center [93, 83] width 164 height 23
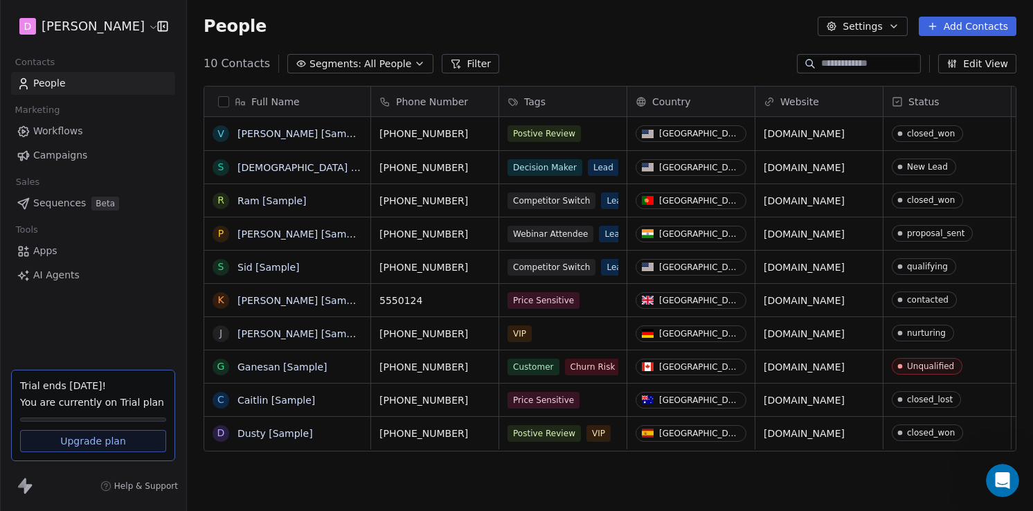
scroll to position [449, 846]
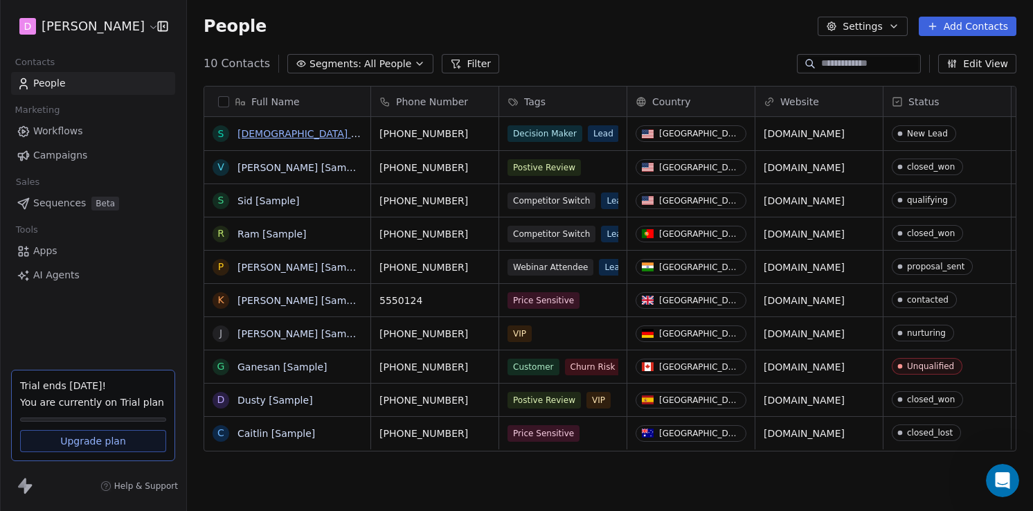
click at [272, 131] on link "Swami [Sample]" at bounding box center [316, 133] width 157 height 11
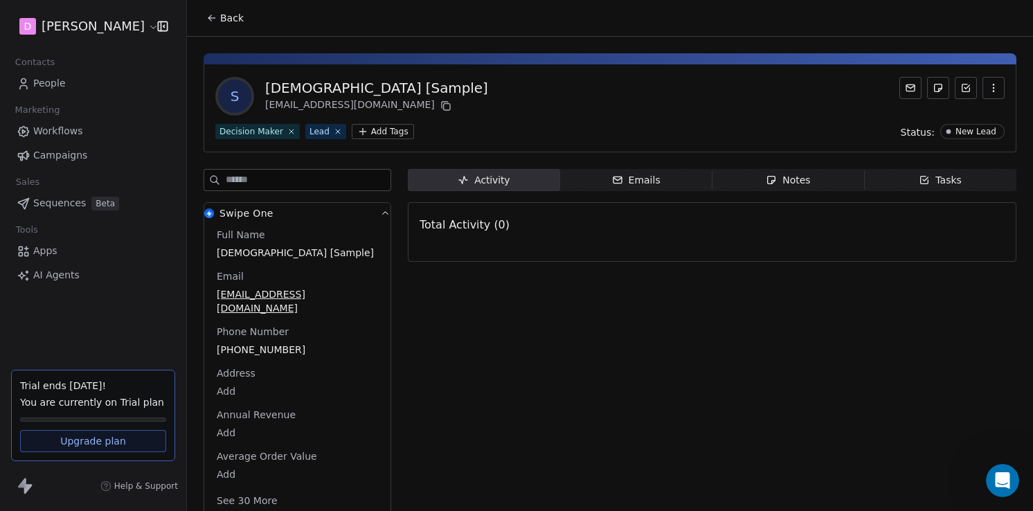
click at [631, 186] on div "Emails" at bounding box center [636, 180] width 48 height 15
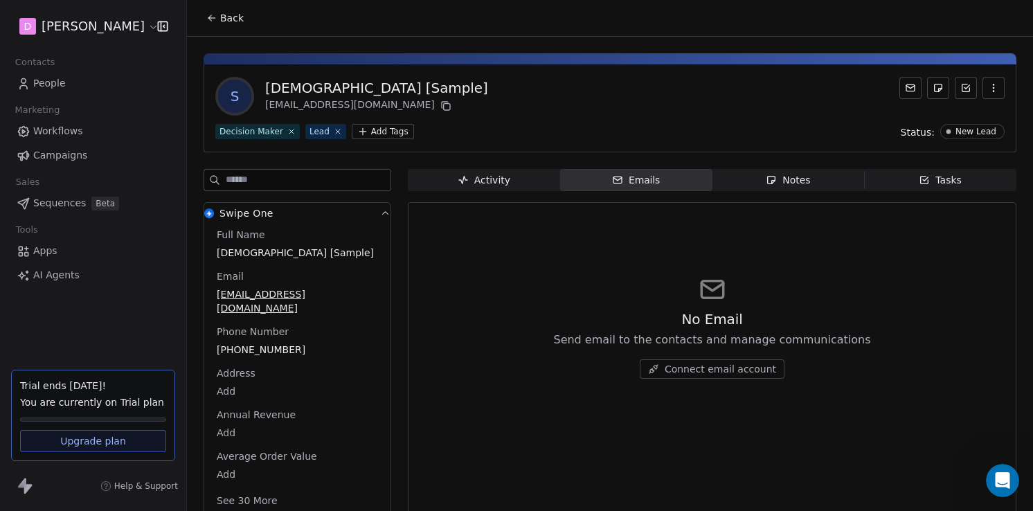
click at [724, 373] on span "Connect email account" at bounding box center [720, 369] width 111 height 14
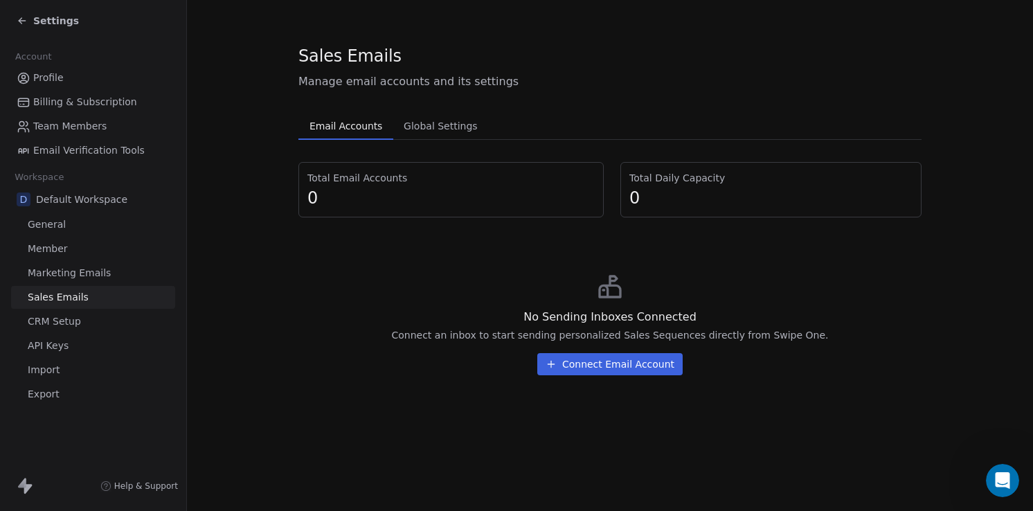
click at [659, 368] on button "Connect Email Account" at bounding box center [609, 364] width 145 height 22
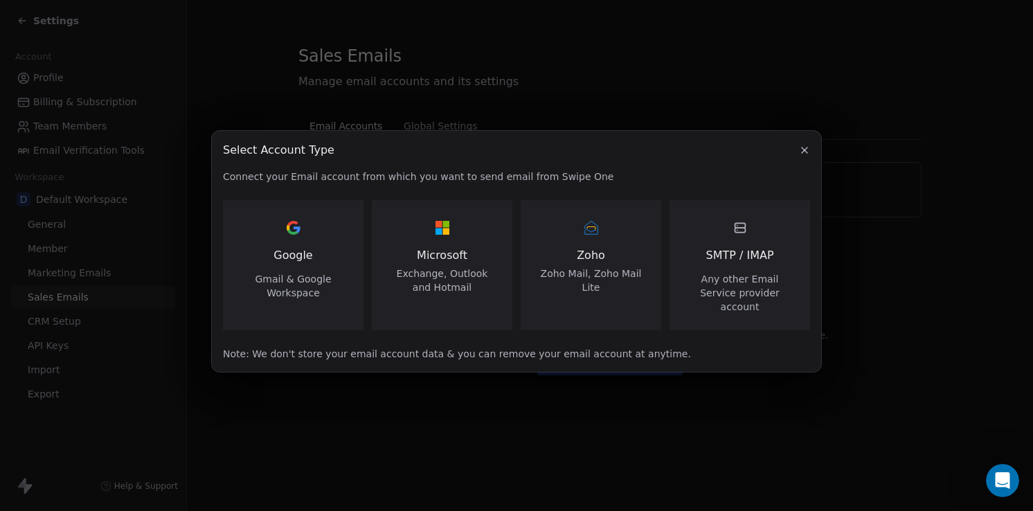
click at [801, 156] on icon "button" at bounding box center [804, 150] width 11 height 11
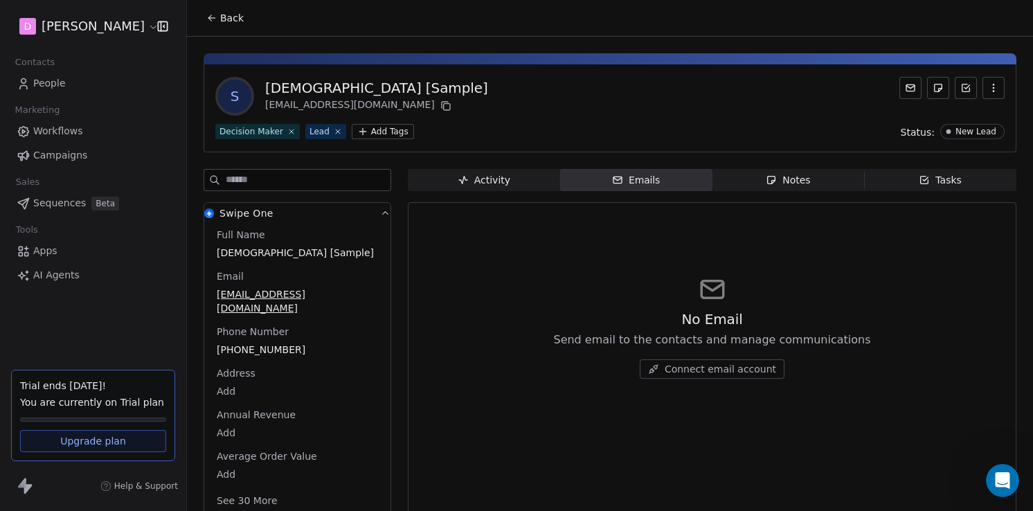
click at [499, 187] on div "Activity" at bounding box center [484, 180] width 53 height 15
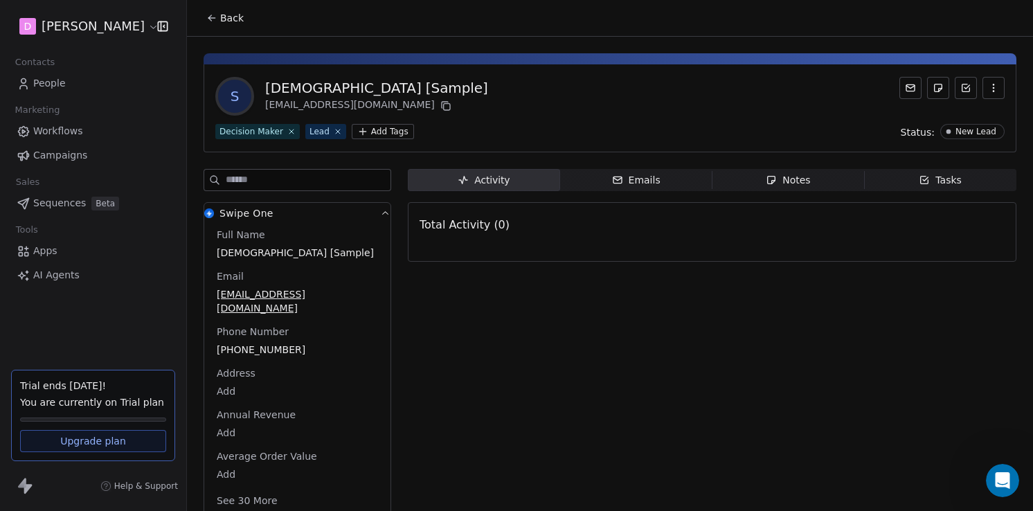
click at [790, 188] on span "Notes Notes" at bounding box center [789, 180] width 152 height 22
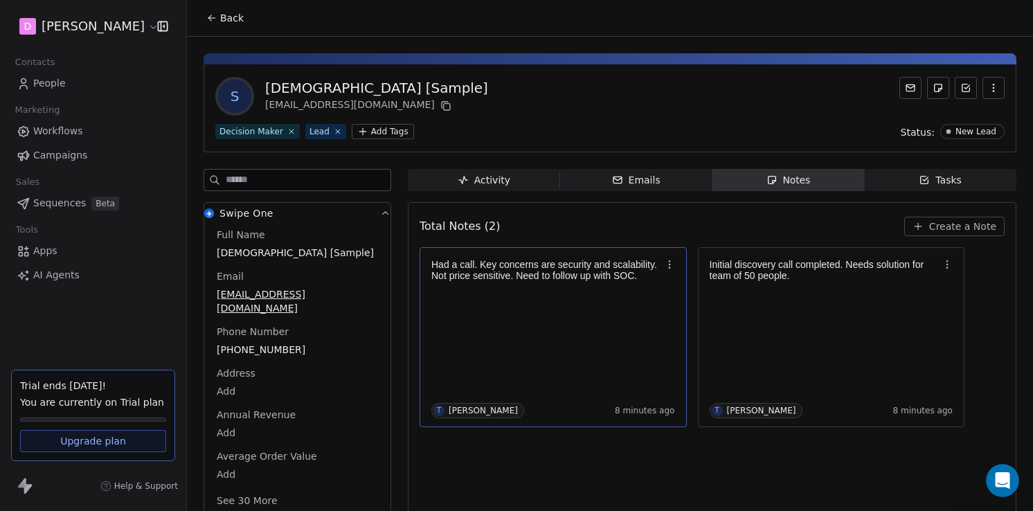
click at [595, 311] on div "Had a call. Key concerns are security and scalability. Not price sensitive. Nee…" at bounding box center [553, 337] width 244 height 162
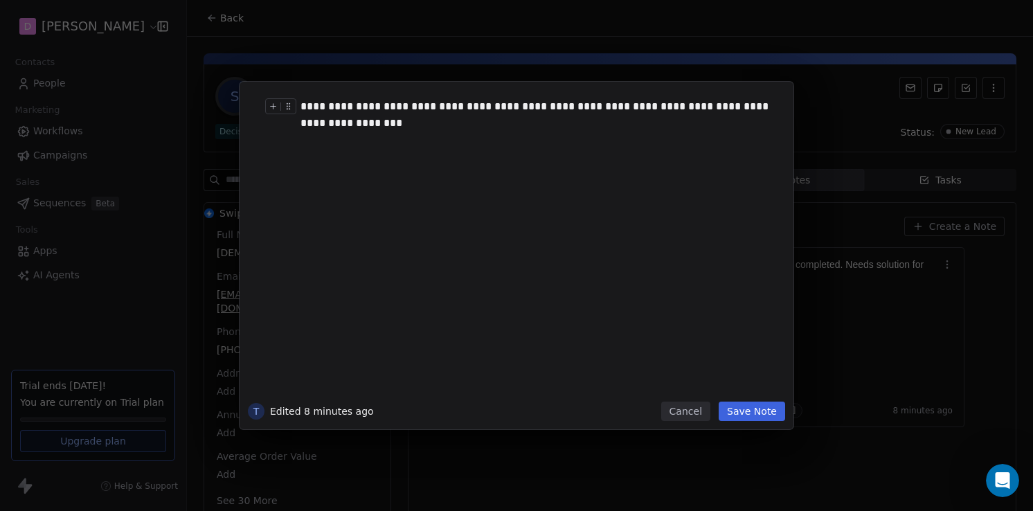
click at [409, 122] on div "**********" at bounding box center [538, 114] width 474 height 33
click at [696, 416] on button "Cancel" at bounding box center [685, 411] width 49 height 19
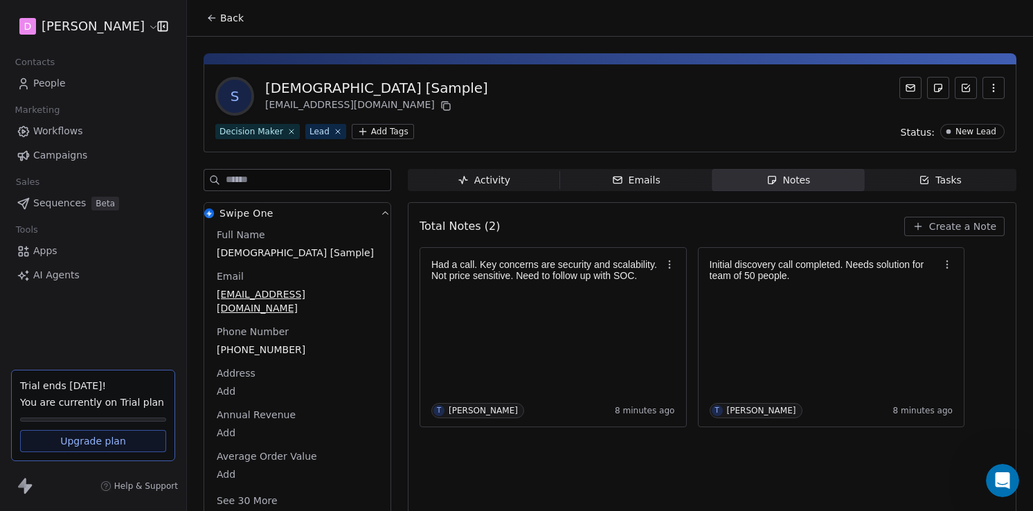
click at [932, 178] on div "Tasks" at bounding box center [940, 180] width 43 height 15
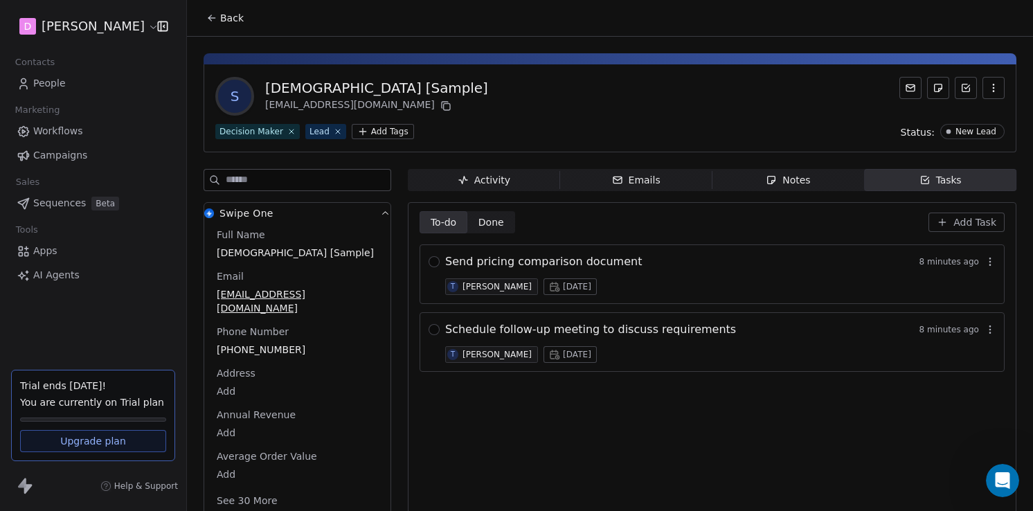
click at [66, 82] on link "People" at bounding box center [93, 83] width 164 height 23
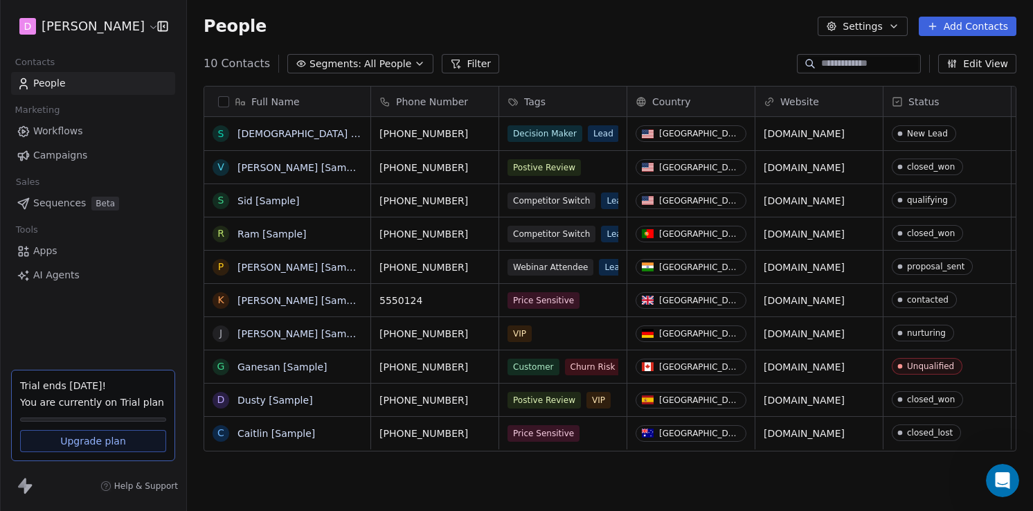
scroll to position [449, 846]
click at [69, 134] on span "Workflows" at bounding box center [58, 131] width 50 height 15
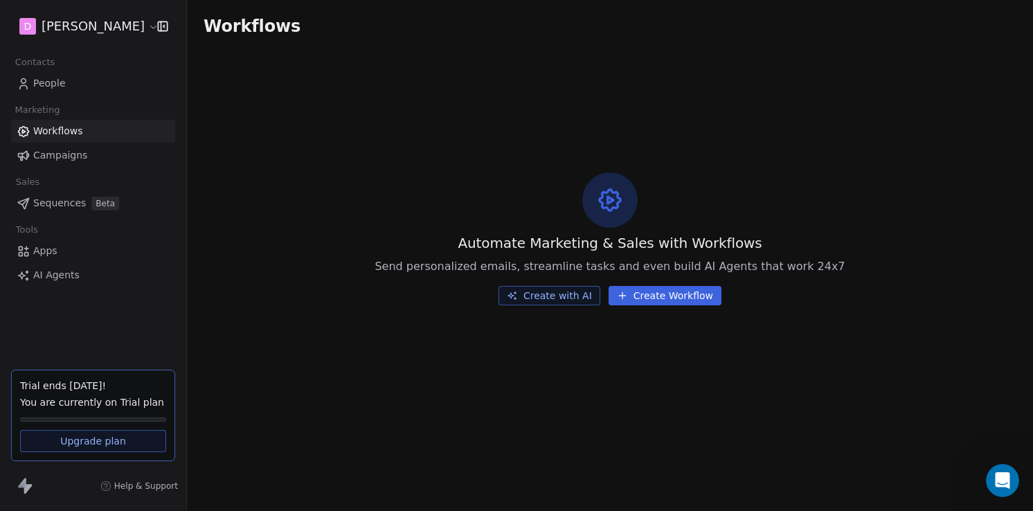
click at [636, 299] on button "Create Workflow" at bounding box center [665, 295] width 113 height 19
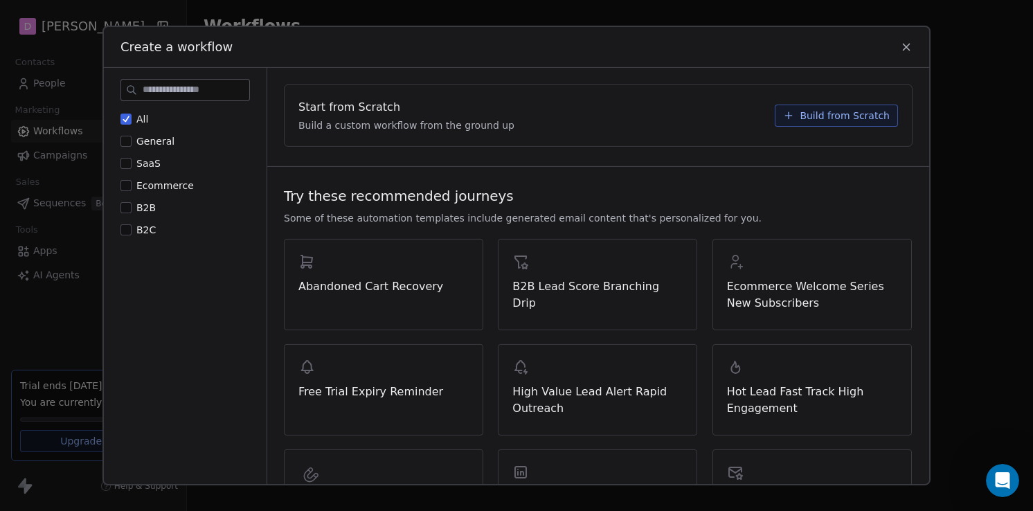
click at [859, 116] on span "Build from Scratch" at bounding box center [845, 116] width 90 height 14
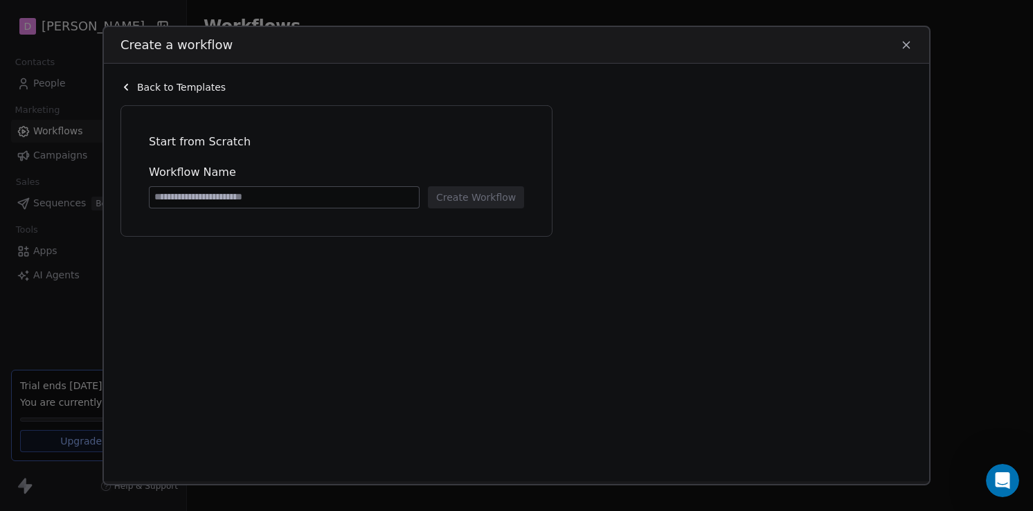
type input "*"
type input "**********"
click at [490, 201] on button "Create Workflow" at bounding box center [476, 197] width 96 height 22
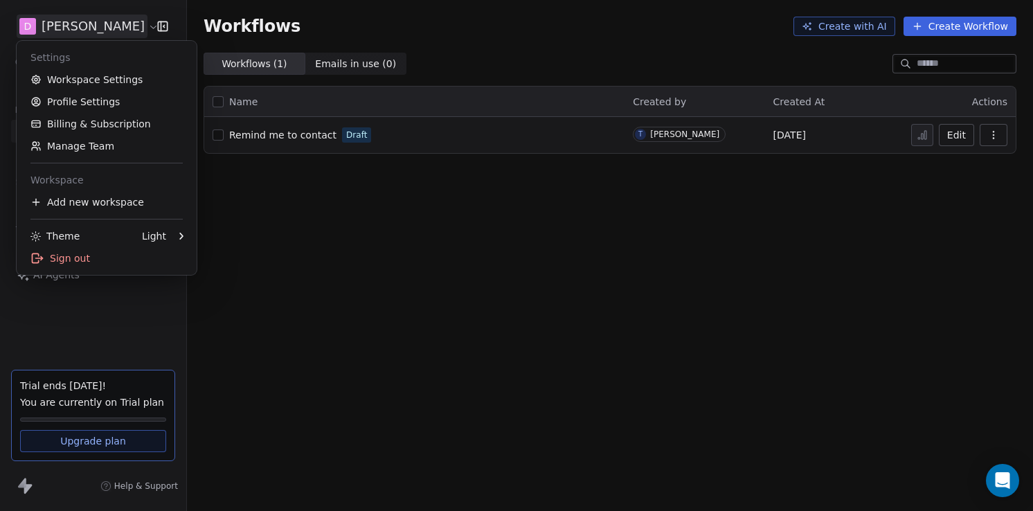
click at [72, 26] on html "**********" at bounding box center [516, 255] width 1033 height 511
click at [278, 249] on html "**********" at bounding box center [516, 255] width 1033 height 511
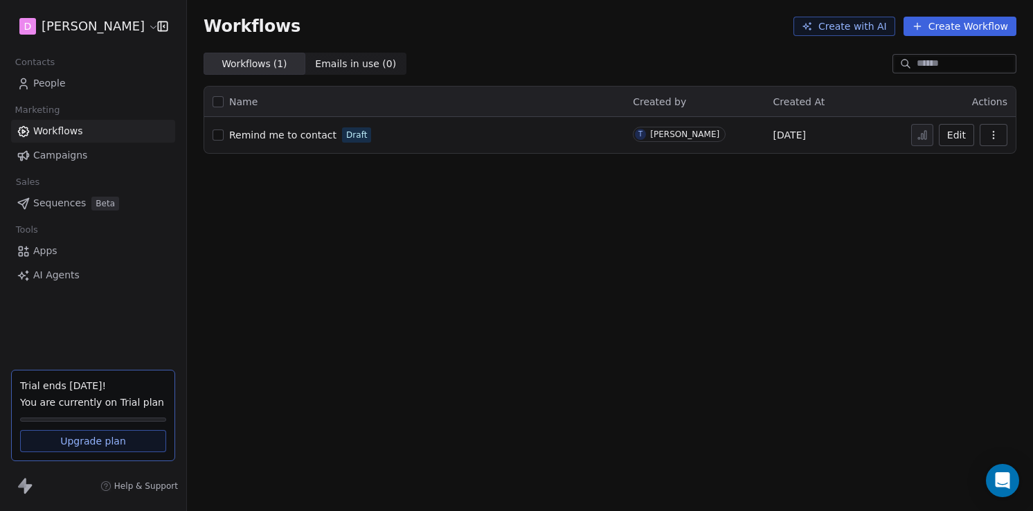
click at [74, 21] on html "**********" at bounding box center [516, 255] width 1033 height 511
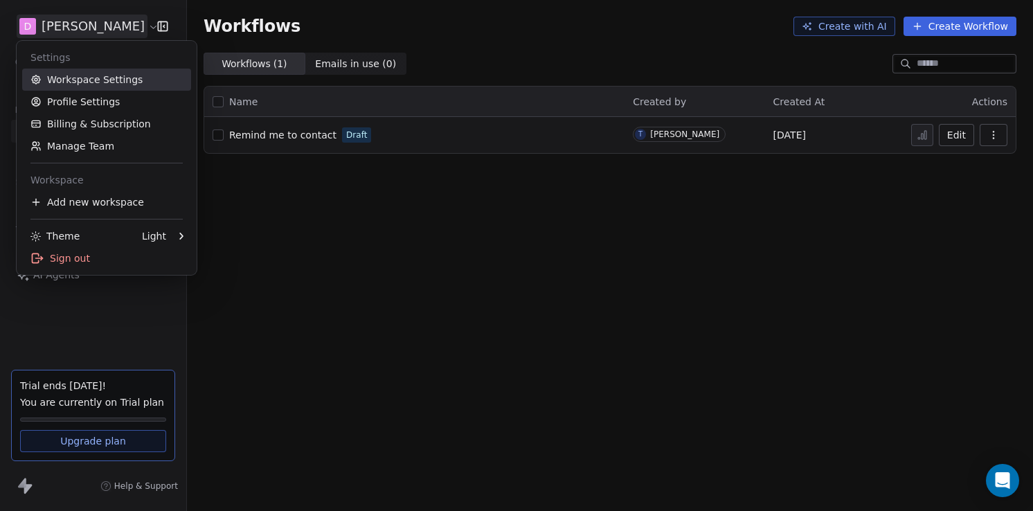
click at [80, 80] on link "Workspace Settings" at bounding box center [106, 80] width 169 height 22
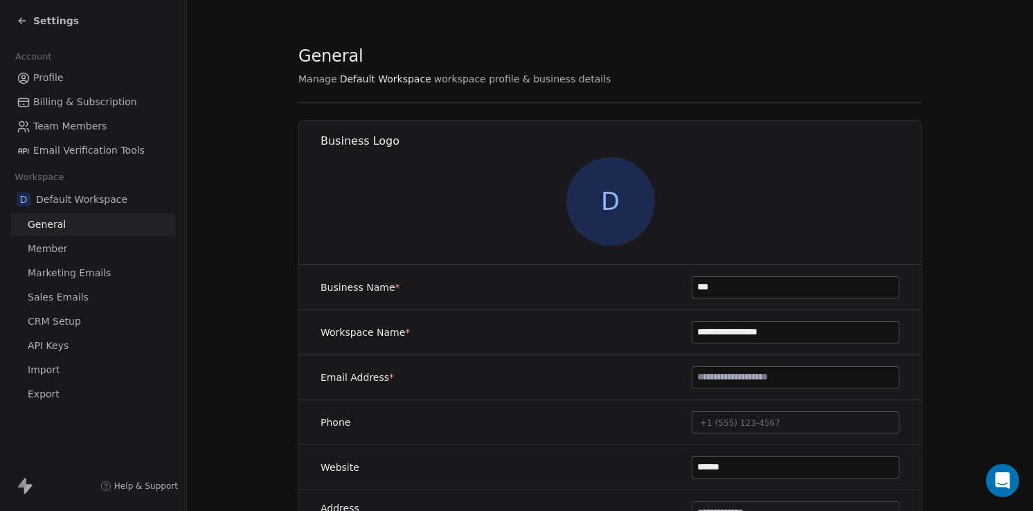
click at [73, 323] on span "CRM Setup" at bounding box center [54, 321] width 53 height 15
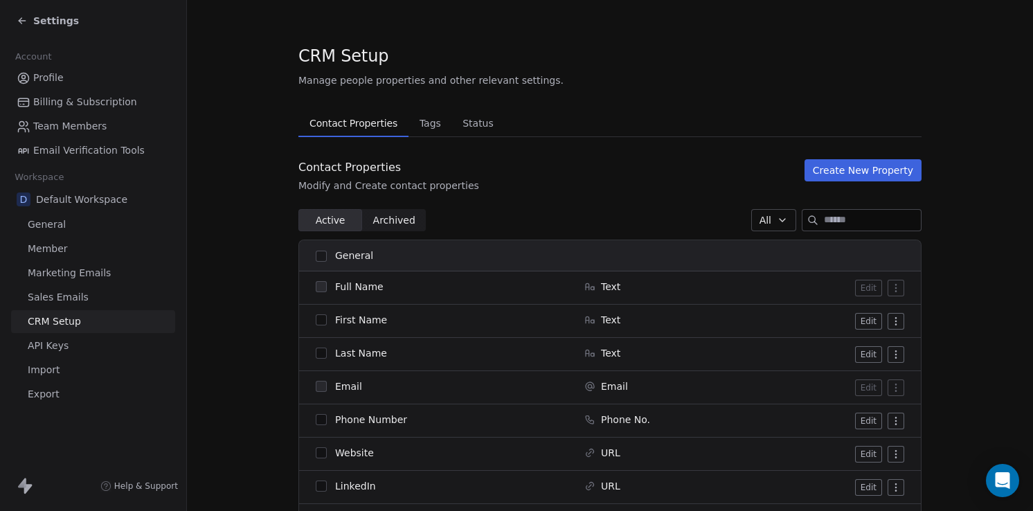
click at [431, 123] on span "Tags" at bounding box center [430, 123] width 33 height 19
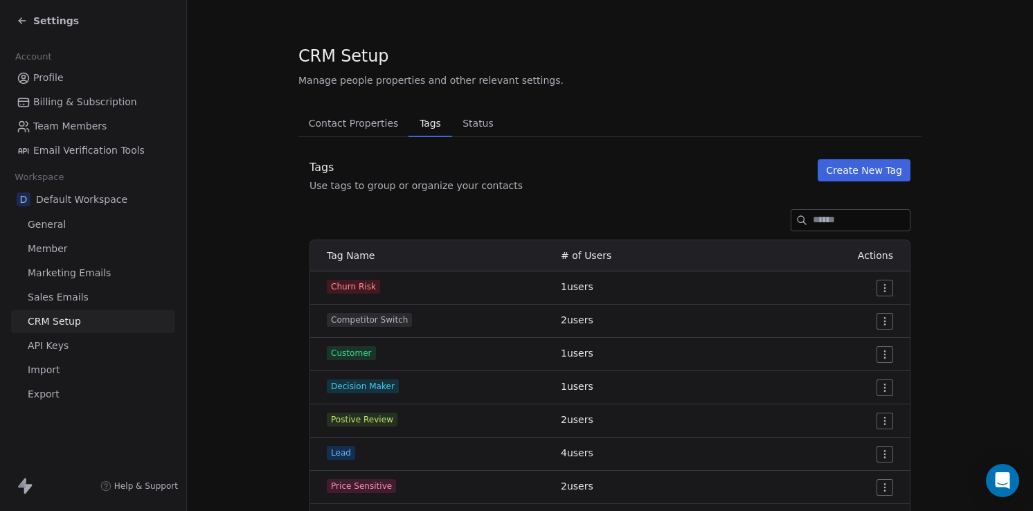
click at [858, 172] on button "Create New Tag" at bounding box center [864, 170] width 93 height 22
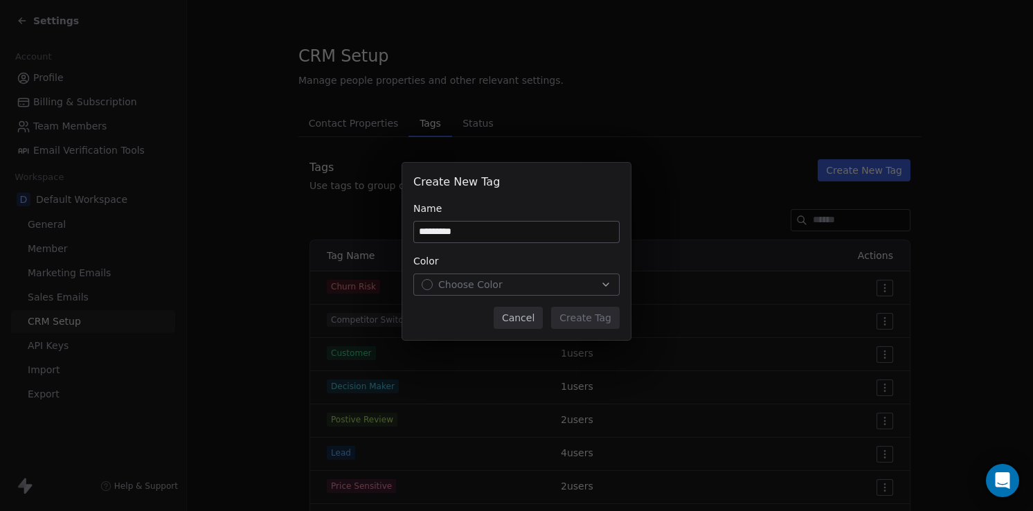
type input "*********"
click at [589, 279] on div "Choose Color" at bounding box center [517, 285] width 190 height 14
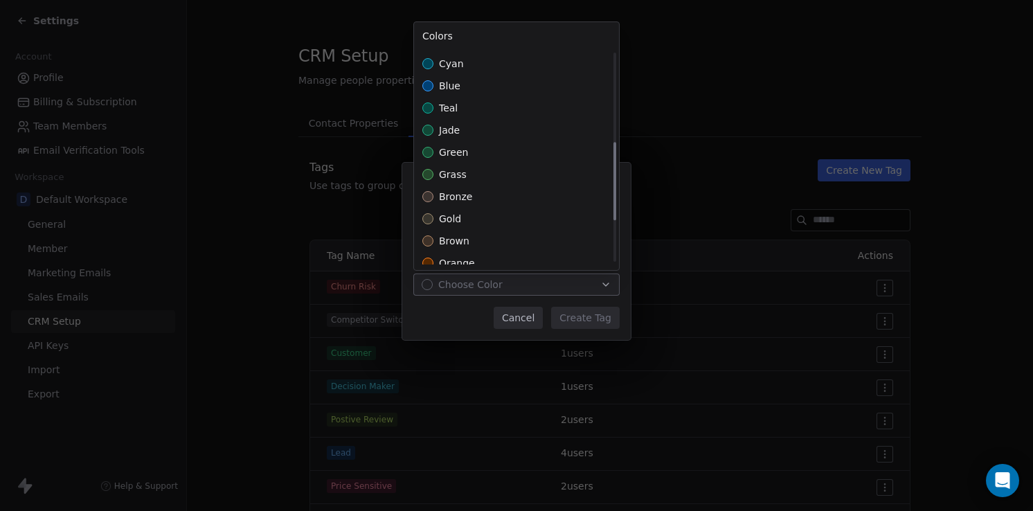
scroll to position [249, 0]
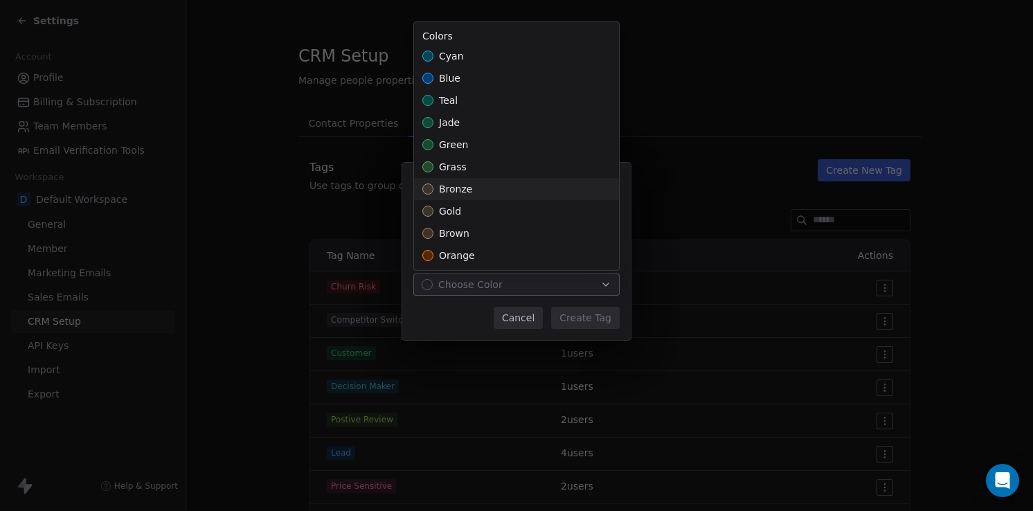
click at [548, 189] on div "bronze" at bounding box center [516, 189] width 205 height 22
click at [598, 312] on div "Create New Tag Name ********* Color bronze Cancel Create Tag" at bounding box center [516, 256] width 1033 height 230
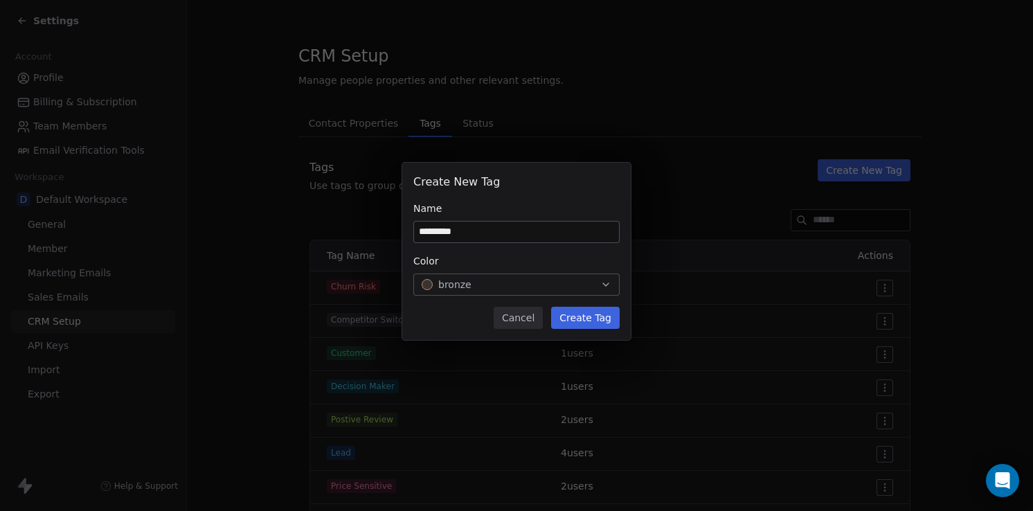
click at [597, 319] on button "Create Tag" at bounding box center [585, 318] width 69 height 22
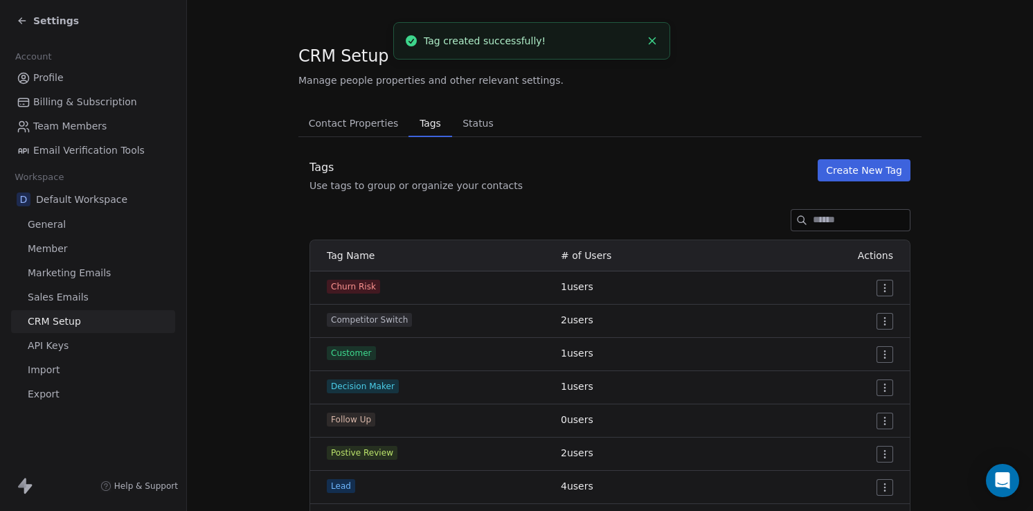
click at [63, 21] on span "Settings" at bounding box center [56, 21] width 46 height 14
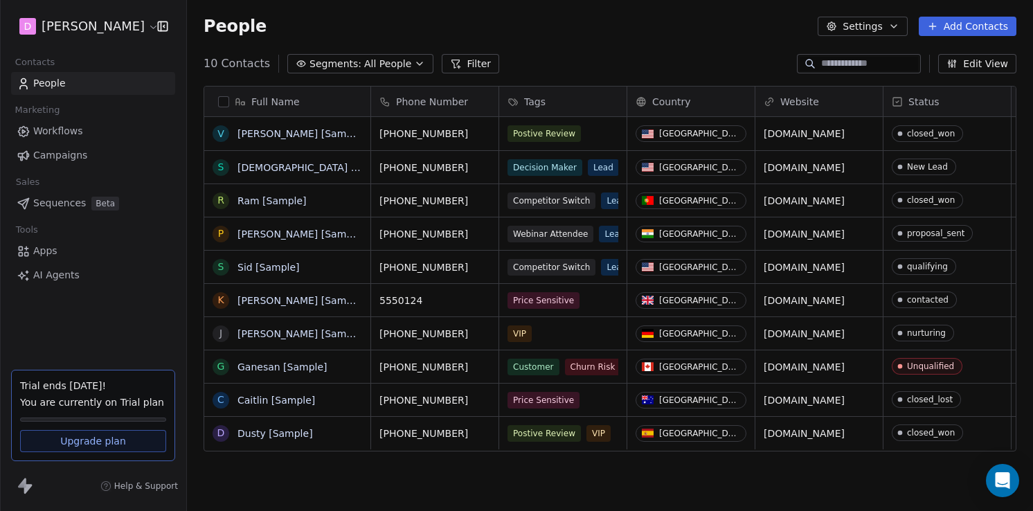
scroll to position [449, 846]
click at [73, 131] on span "Workflows" at bounding box center [58, 131] width 50 height 15
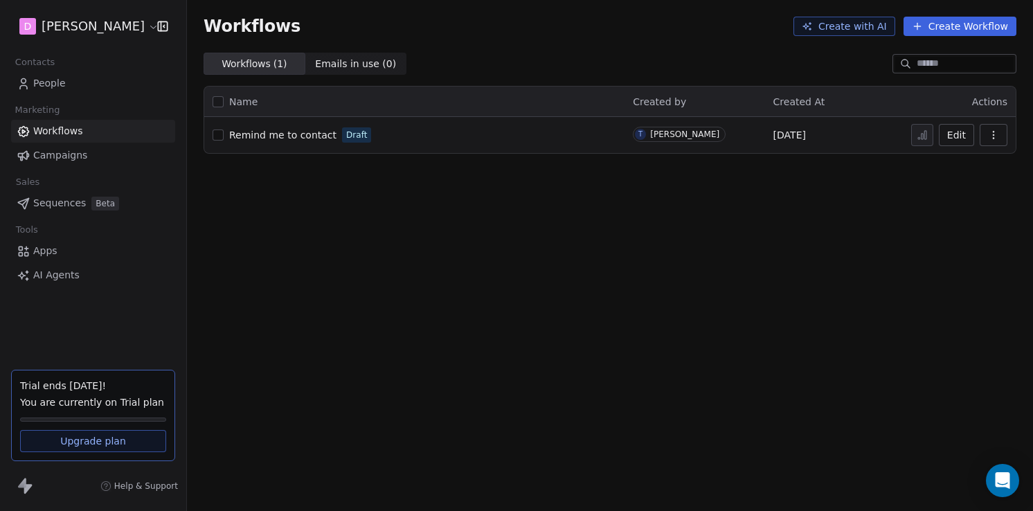
click at [287, 137] on span "Remind me to contact" at bounding box center [282, 134] width 107 height 11
click at [133, 486] on span "Help & Support" at bounding box center [146, 486] width 64 height 11
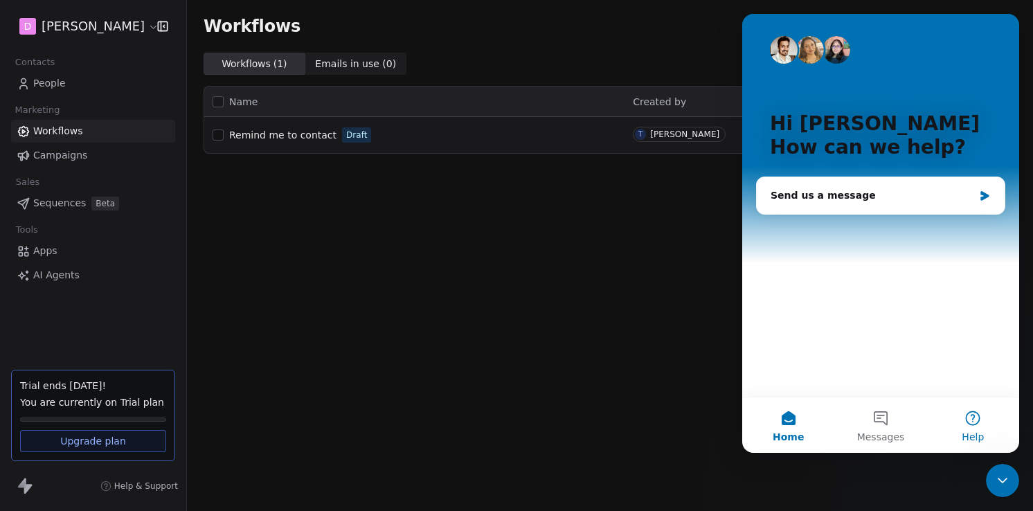
click at [972, 420] on button "Help" at bounding box center [973, 424] width 92 height 55
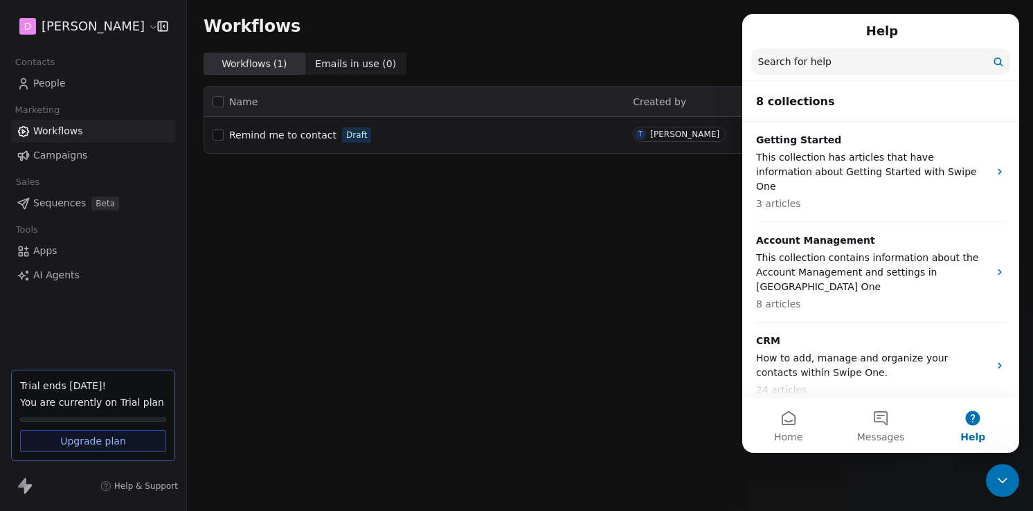
click at [821, 62] on input "Search for help" at bounding box center [880, 61] width 259 height 26
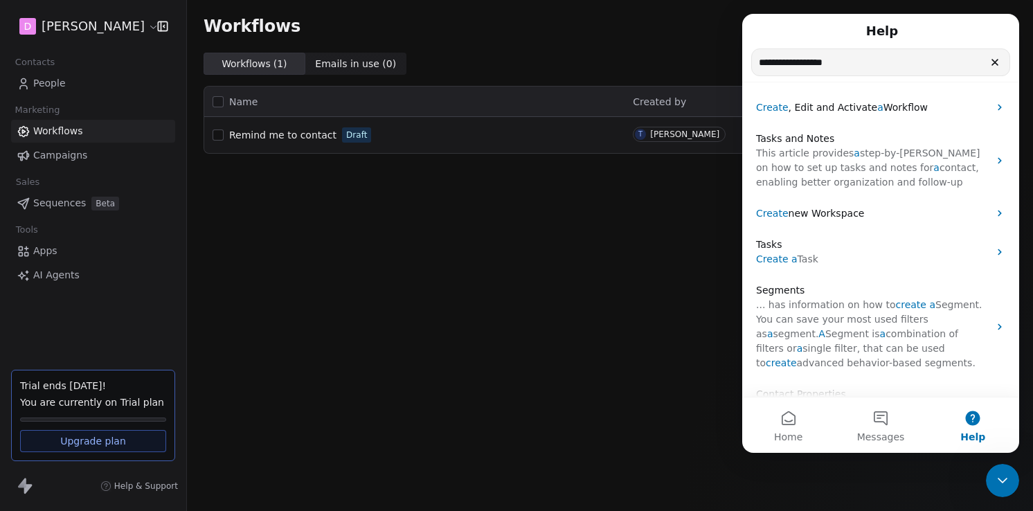
type input "**********"
click at [995, 61] on icon "Clear" at bounding box center [995, 63] width 6 height 6
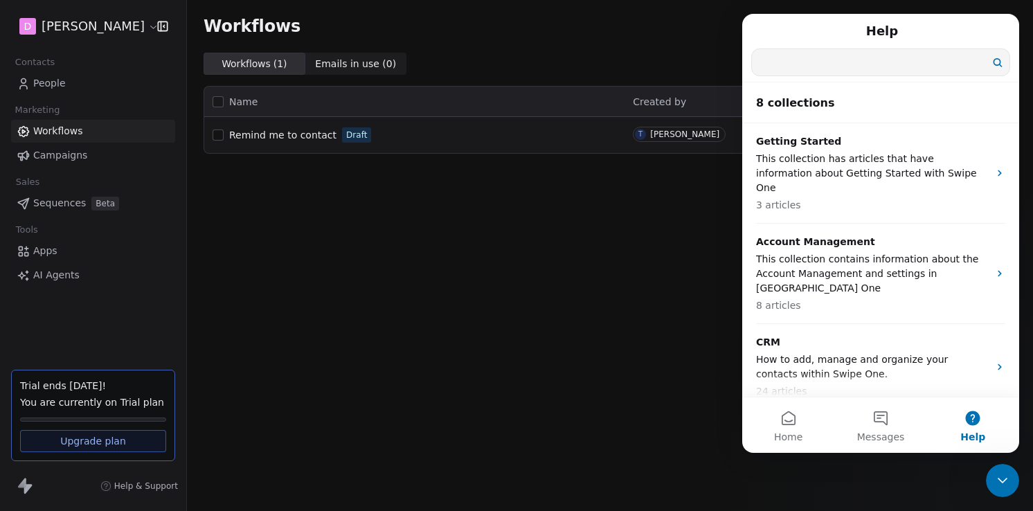
click at [598, 349] on div "Workflows Create with AI Create Workflow Workflows ( 1 ) Workflows ( 1 ) Emails…" at bounding box center [610, 255] width 846 height 511
click at [706, 27] on div "Workflows Create with AI Create Workflow" at bounding box center [610, 26] width 813 height 19
